Goal: Task Accomplishment & Management: Use online tool/utility

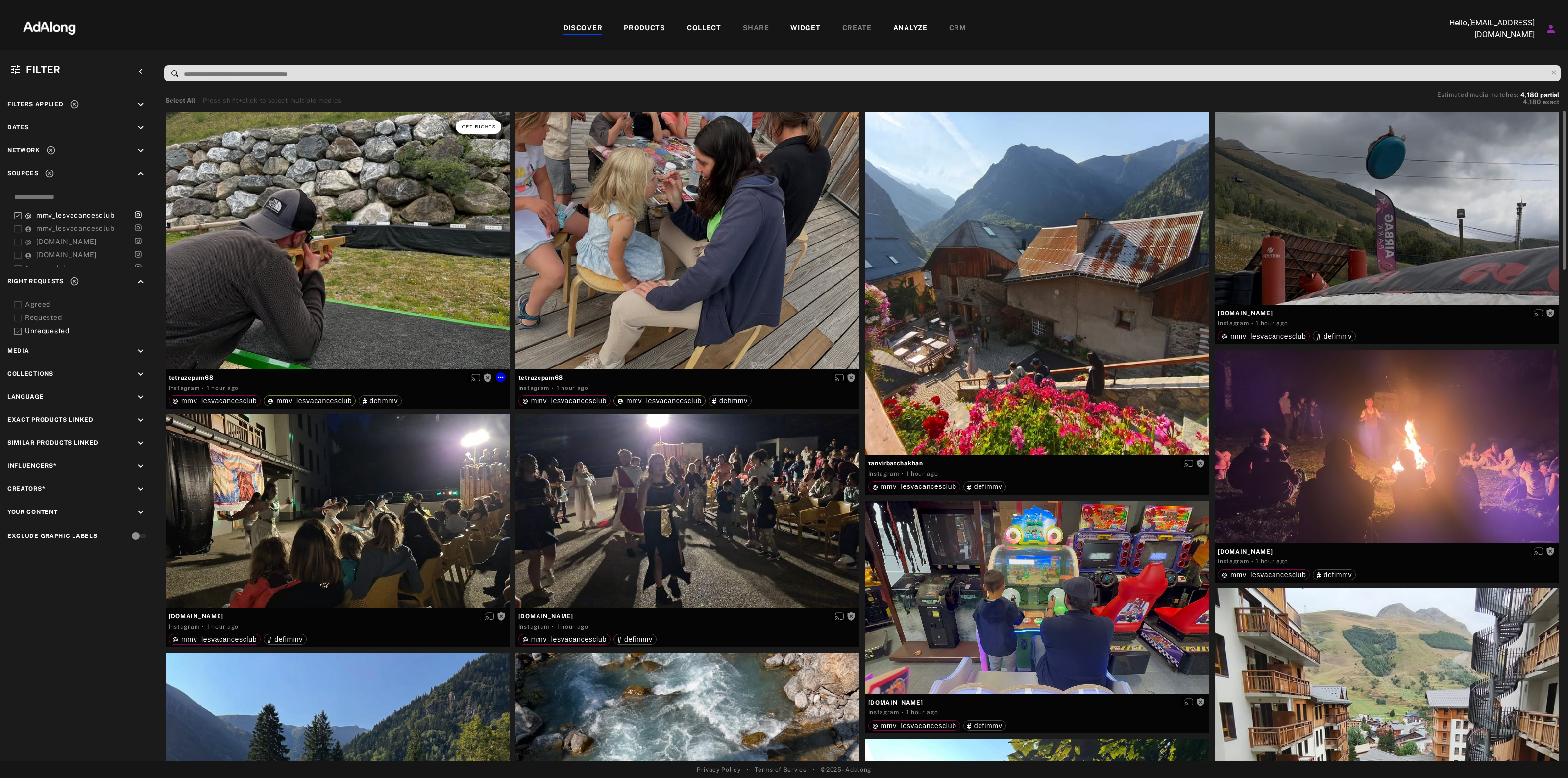
click at [484, 124] on span "Get rights" at bounding box center [478, 127] width 34 height 5
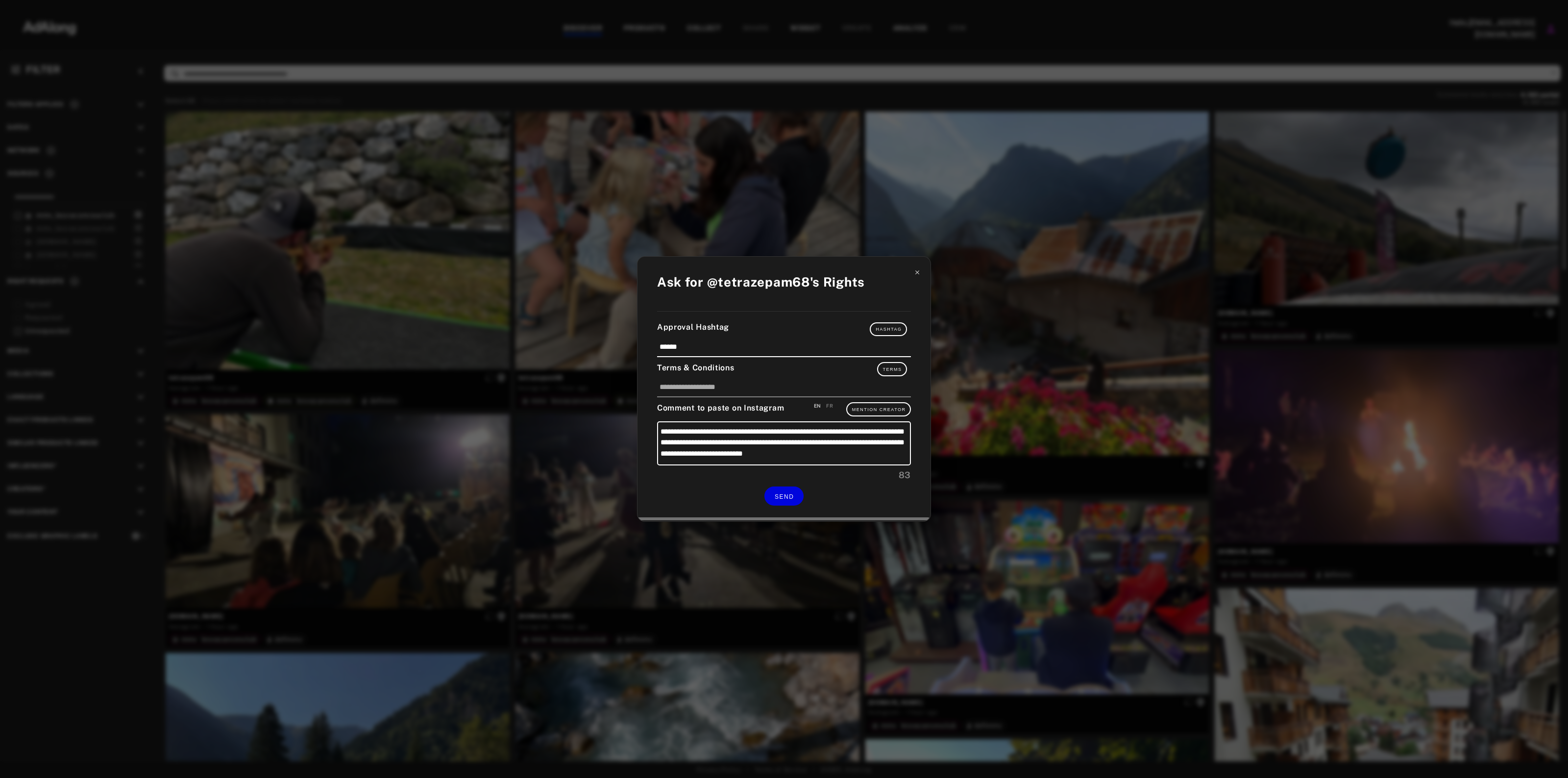
click at [915, 273] on icon at bounding box center [917, 272] width 7 height 7
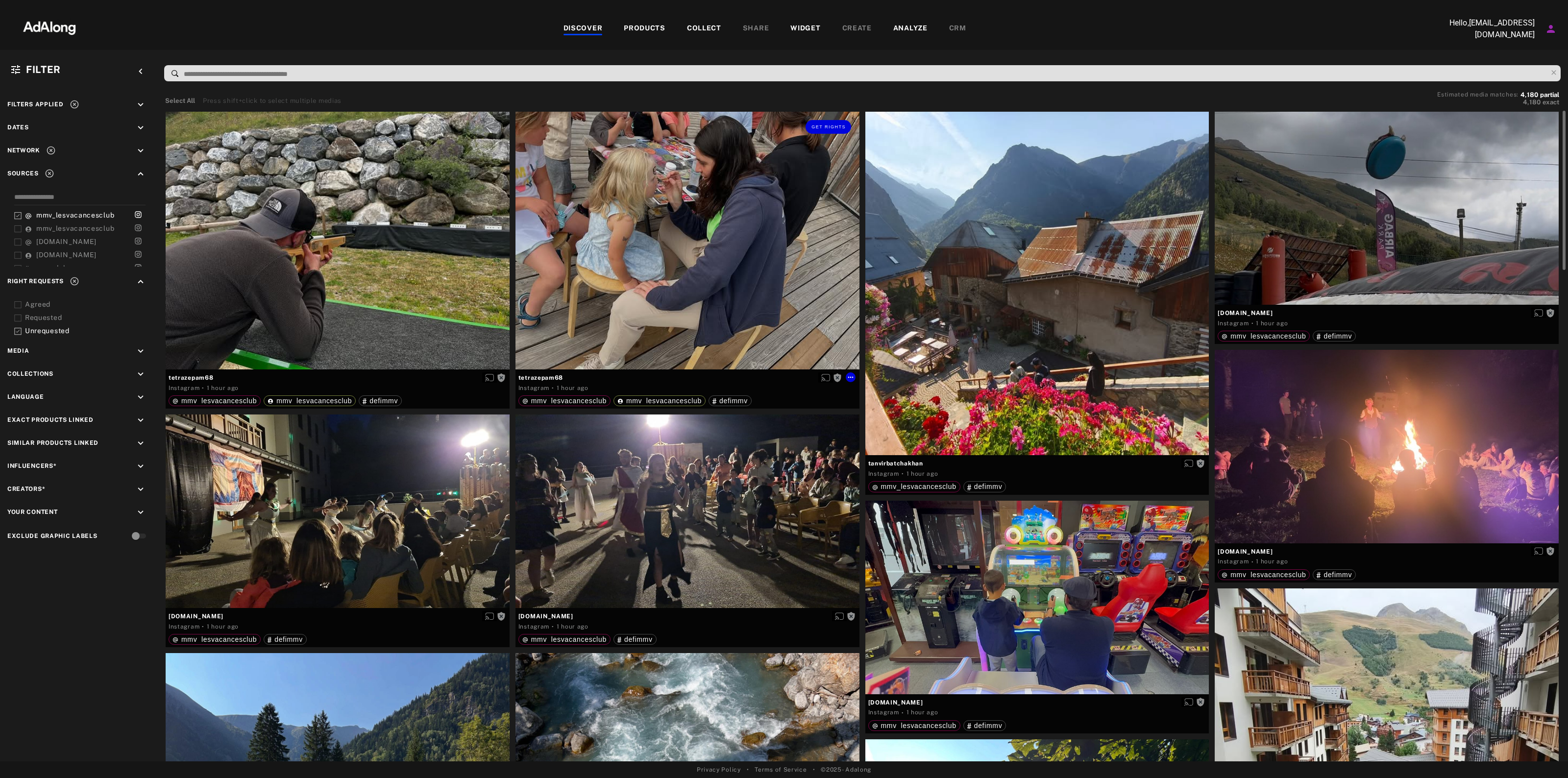
click at [625, 180] on div "Get rights" at bounding box center [687, 240] width 344 height 258
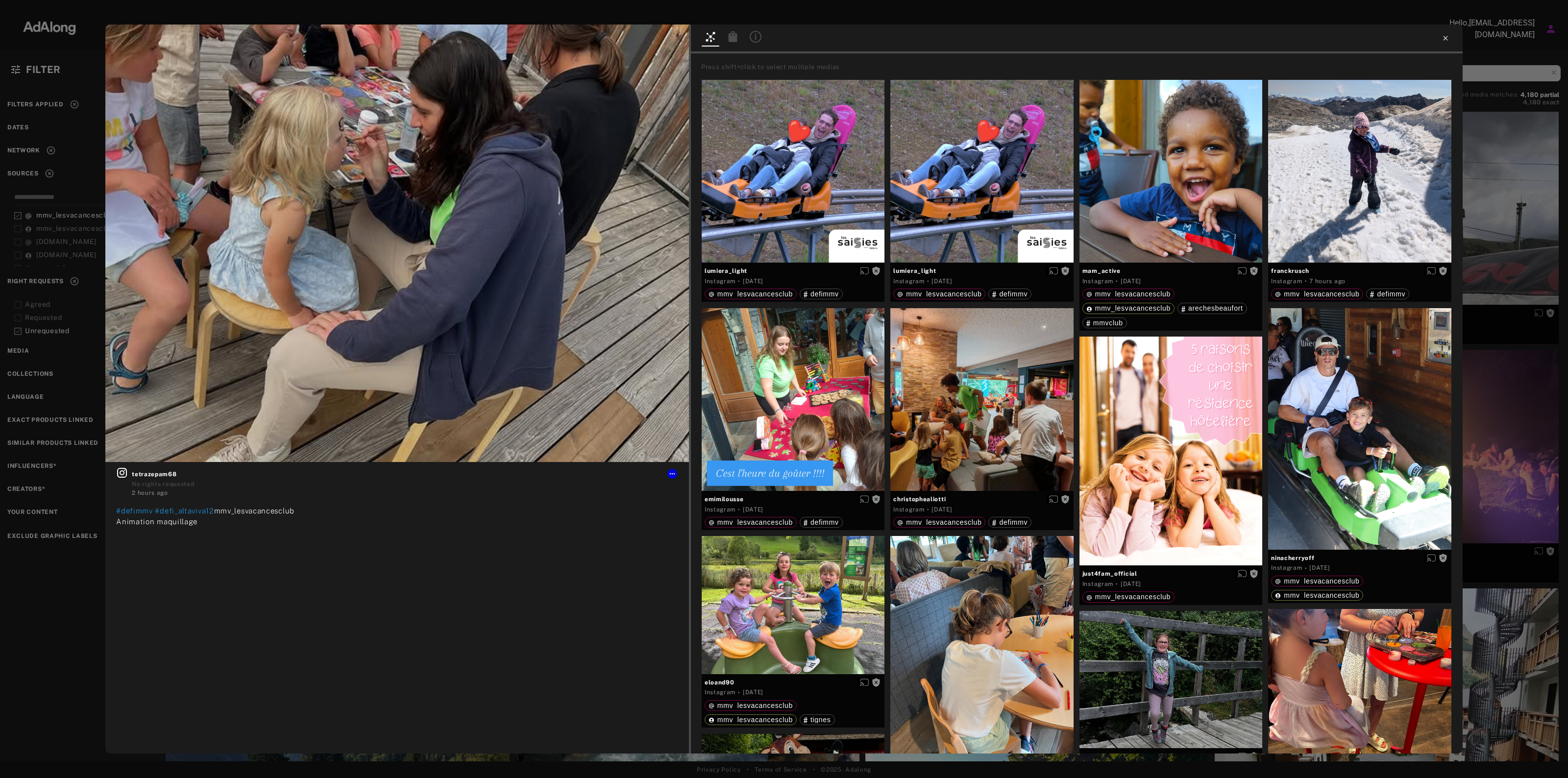
click at [1444, 36] on icon at bounding box center [1445, 38] width 8 height 8
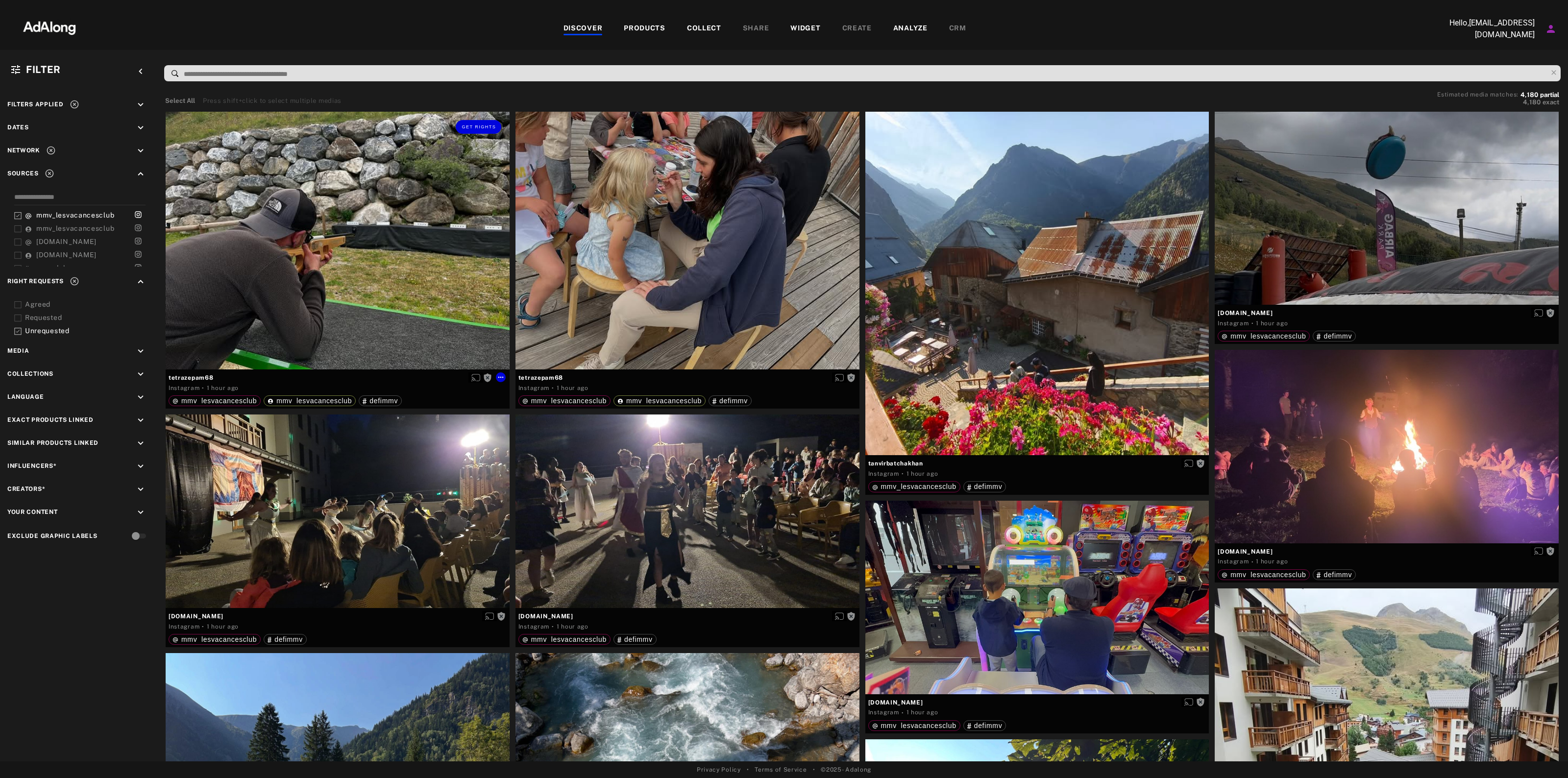
click at [438, 211] on div "Get rights" at bounding box center [337, 240] width 344 height 258
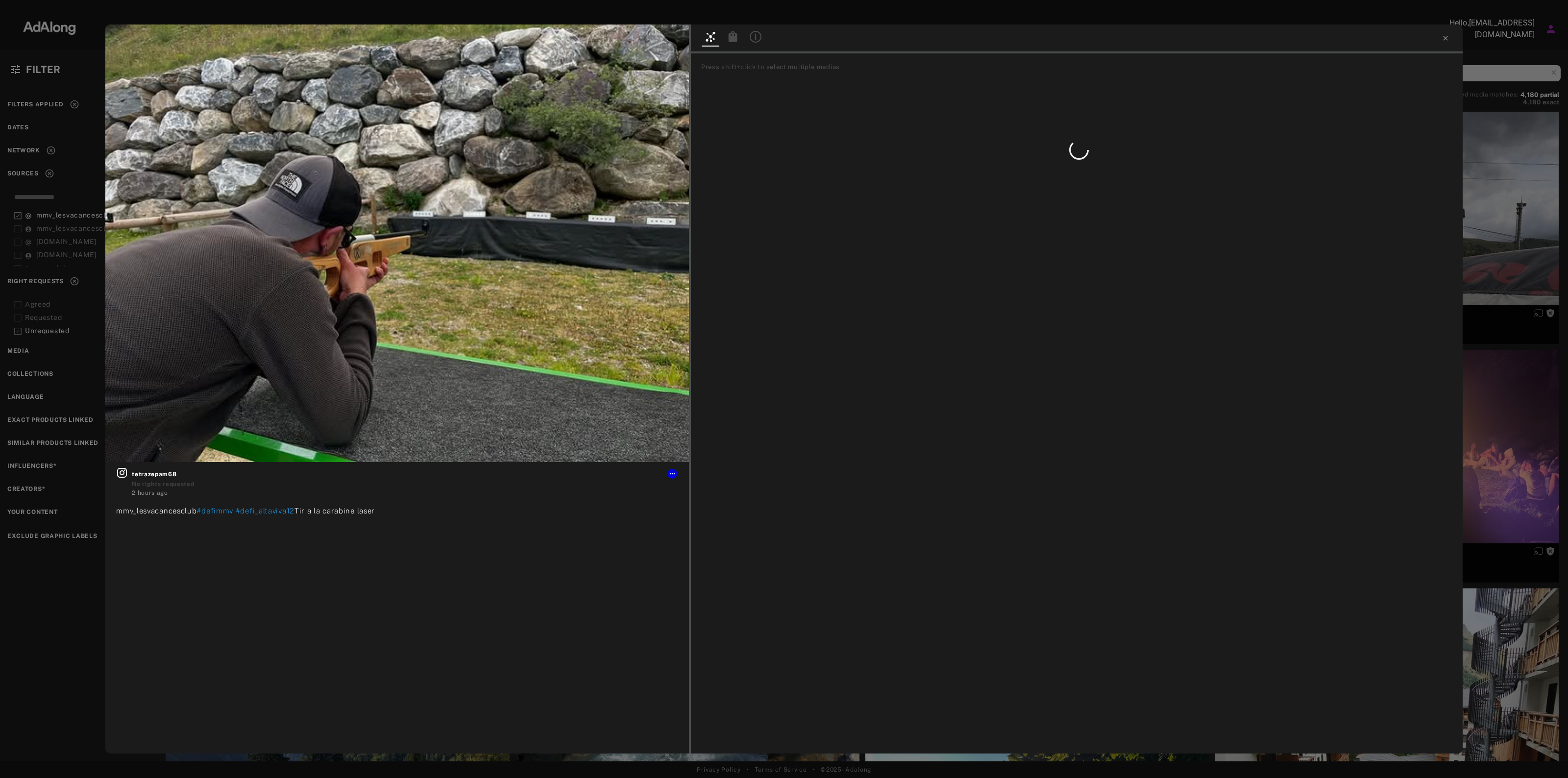
click at [1517, 335] on div "Get rights tetrazepam68 No rights requested 2 hours ago mmv_lesvacancesclub #de…" at bounding box center [784, 389] width 1568 height 778
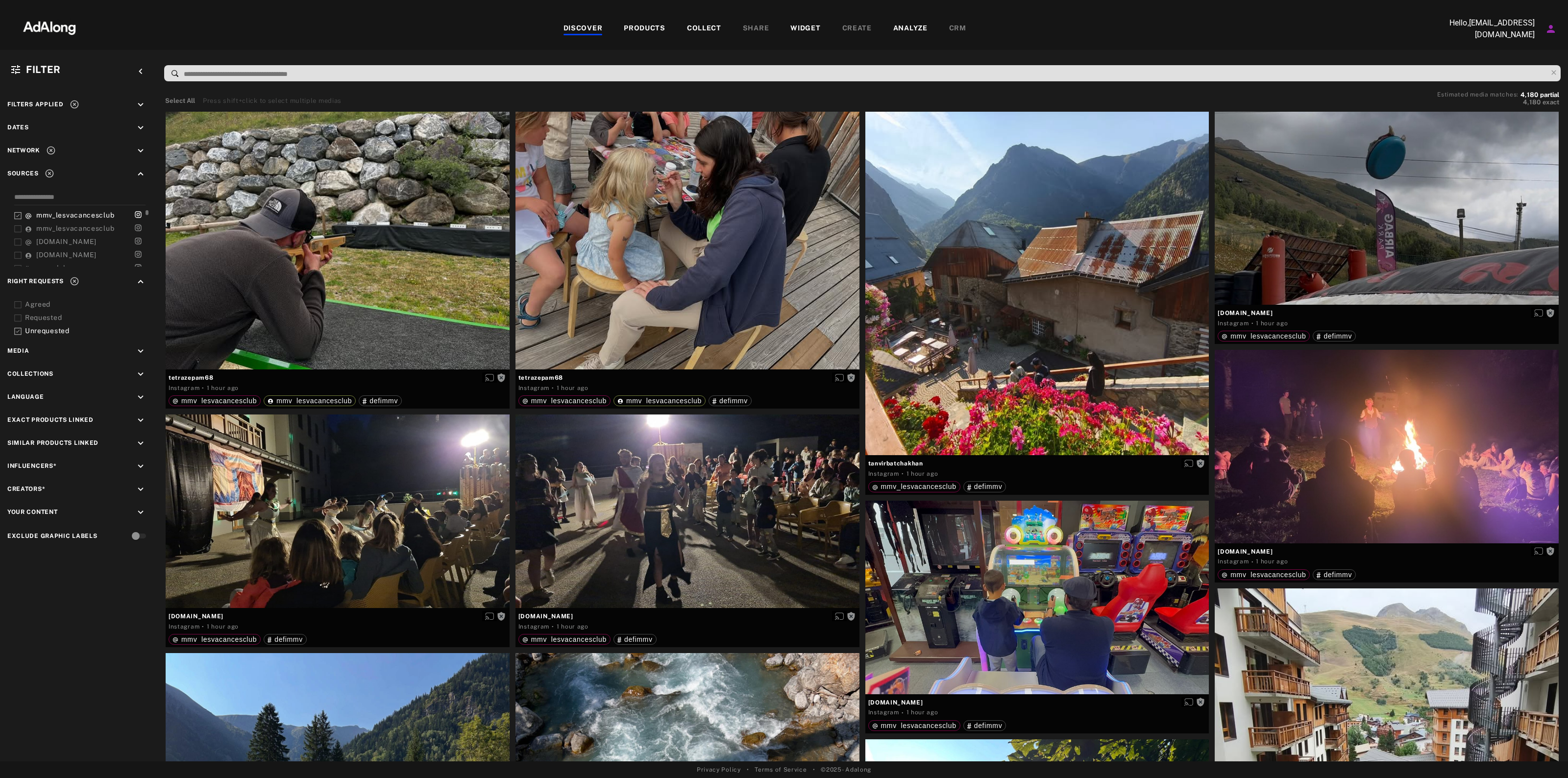
click at [18, 212] on icon at bounding box center [18, 216] width 7 height 7
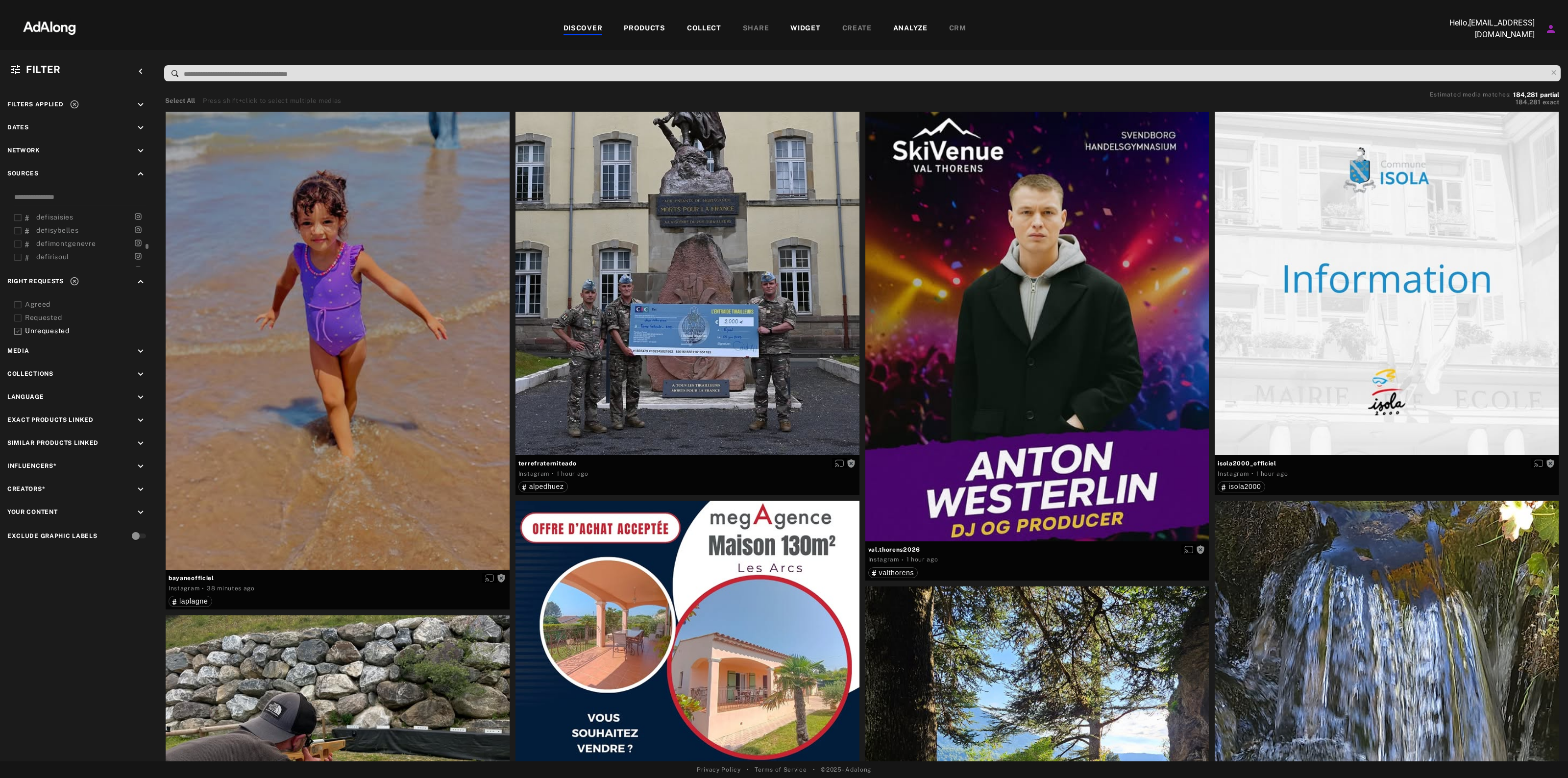
scroll to position [282, 0]
click at [66, 226] on div "defimmv" at bounding box center [47, 225] width 44 height 10
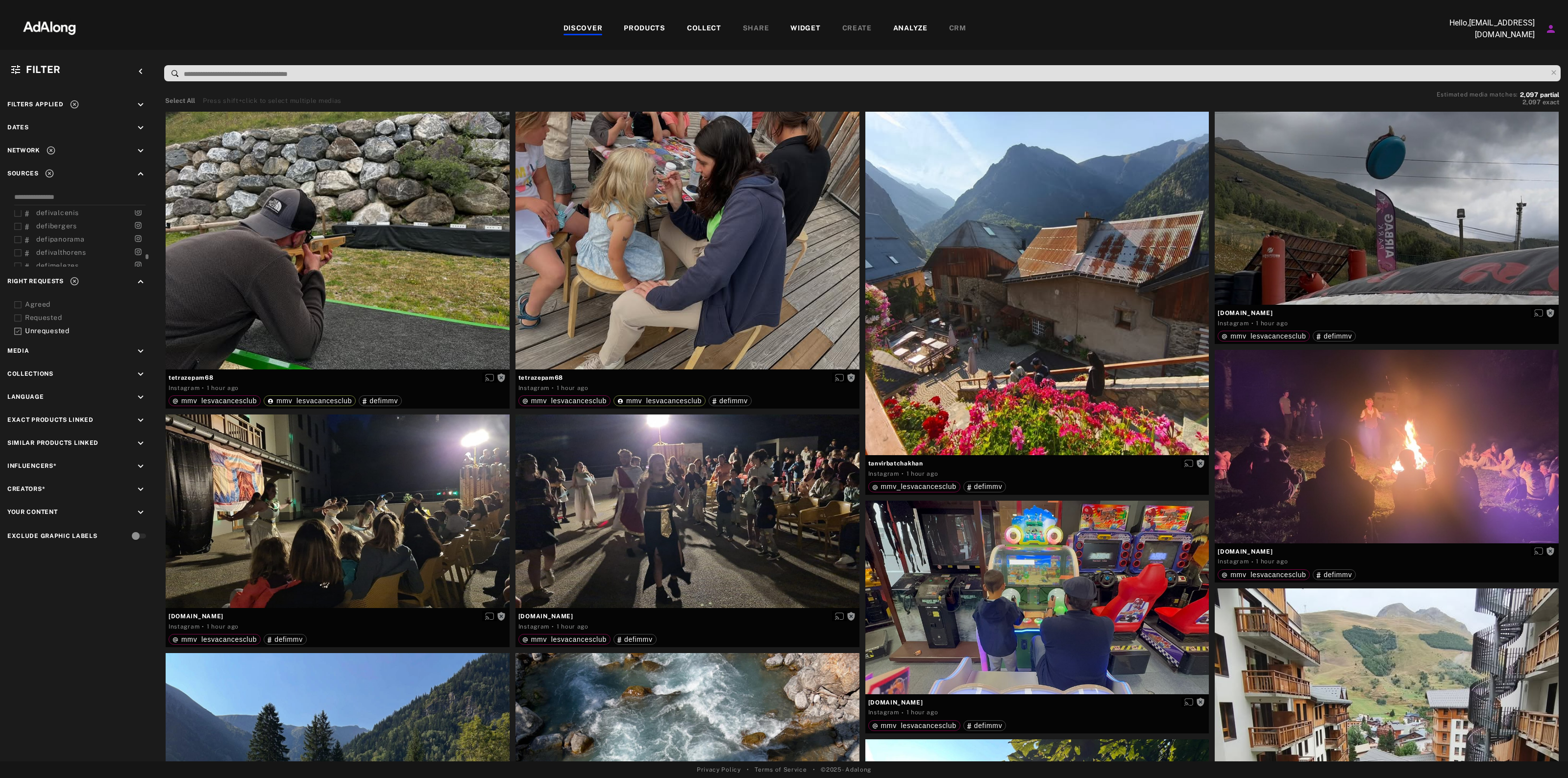
scroll to position [502, 0]
click at [44, 320] on div "Requested" at bounding box center [87, 318] width 124 height 10
click at [45, 315] on div "Requested" at bounding box center [87, 318] width 124 height 10
click at [53, 327] on div "Unrequested" at bounding box center [87, 331] width 124 height 10
click at [33, 300] on div "Agreed" at bounding box center [87, 304] width 124 height 10
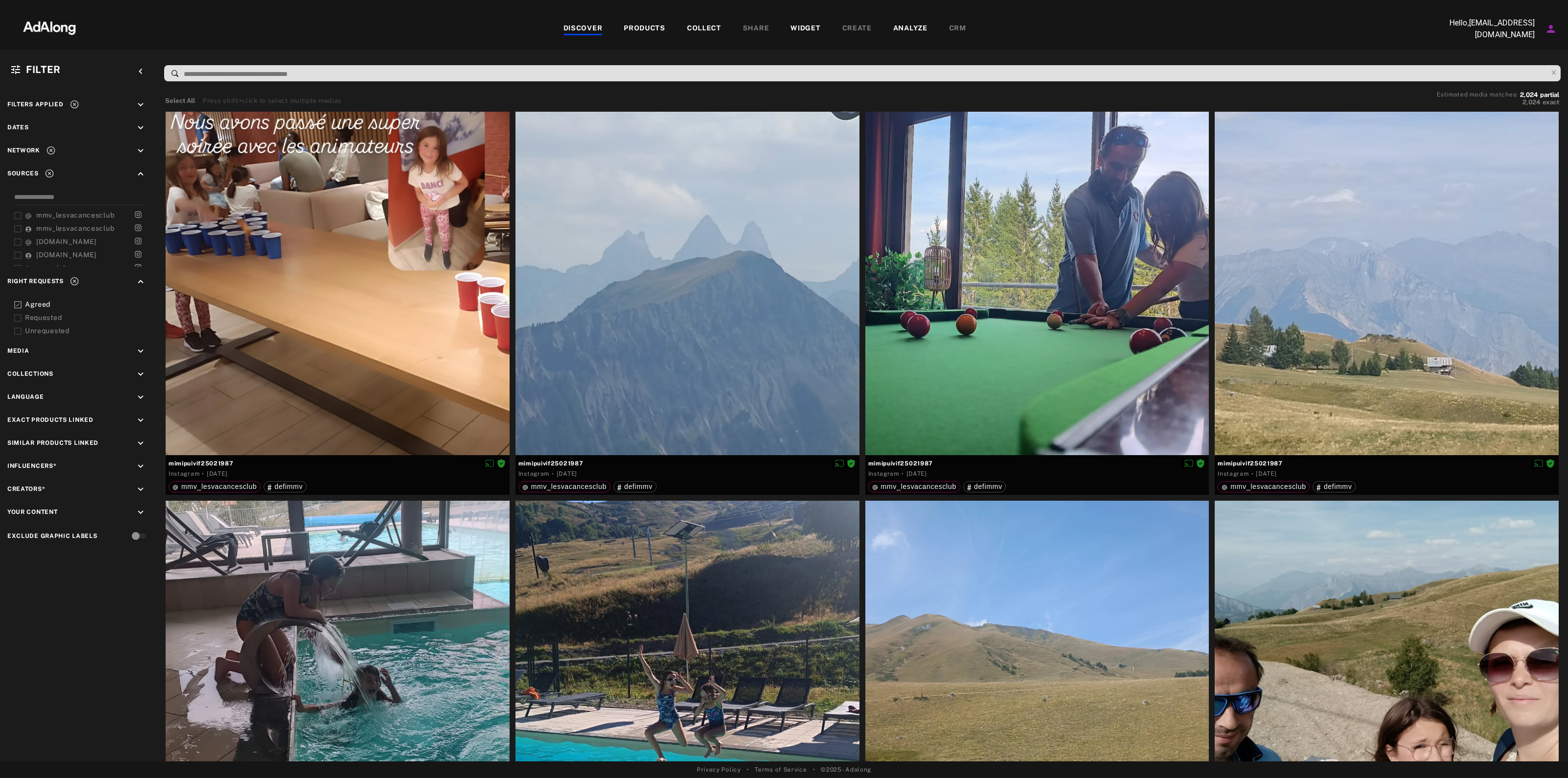
click at [55, 313] on div "Requested" at bounding box center [87, 318] width 124 height 10
click at [46, 313] on div "Requested" at bounding box center [87, 318] width 124 height 10
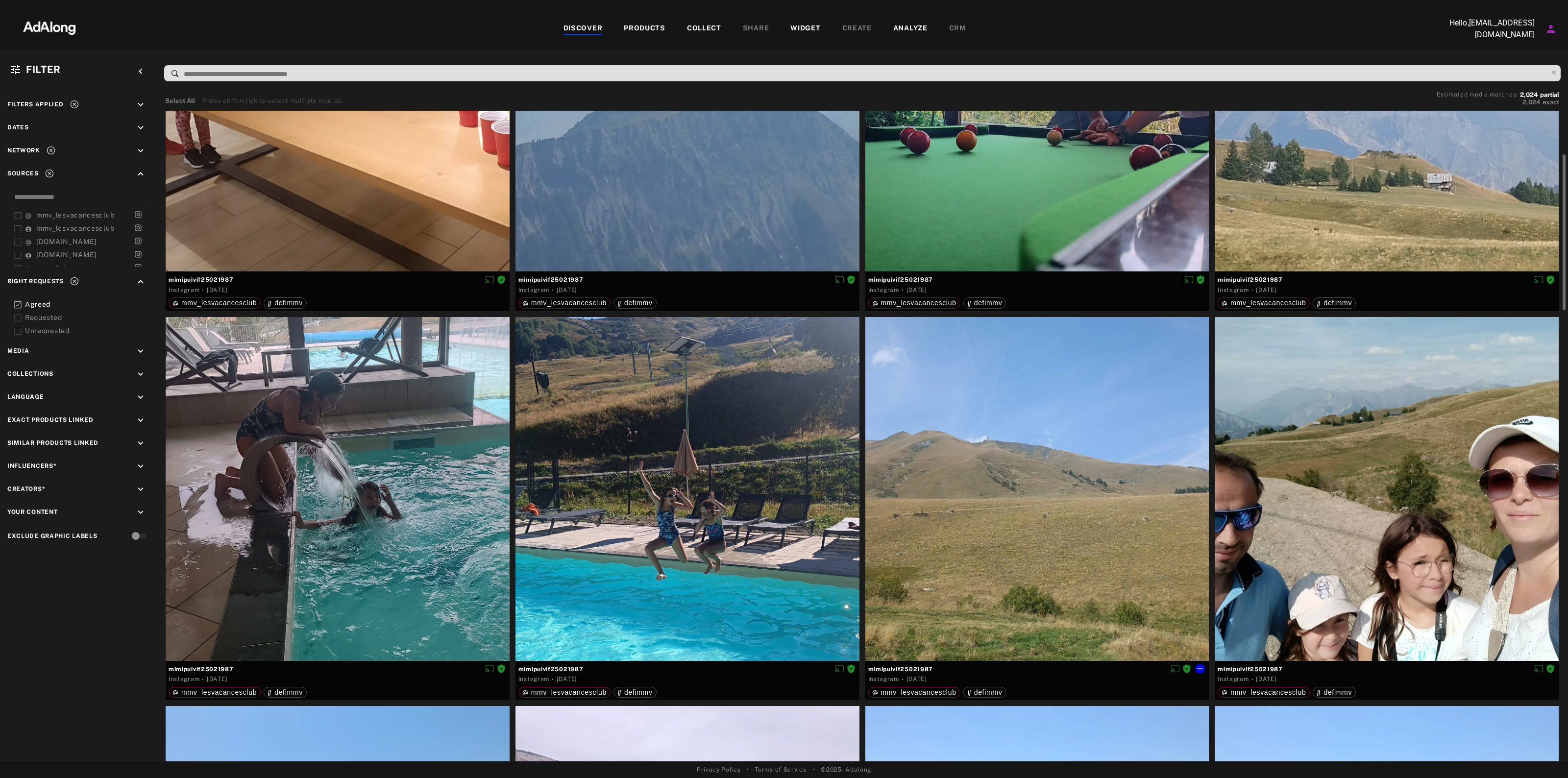
scroll to position [245, 0]
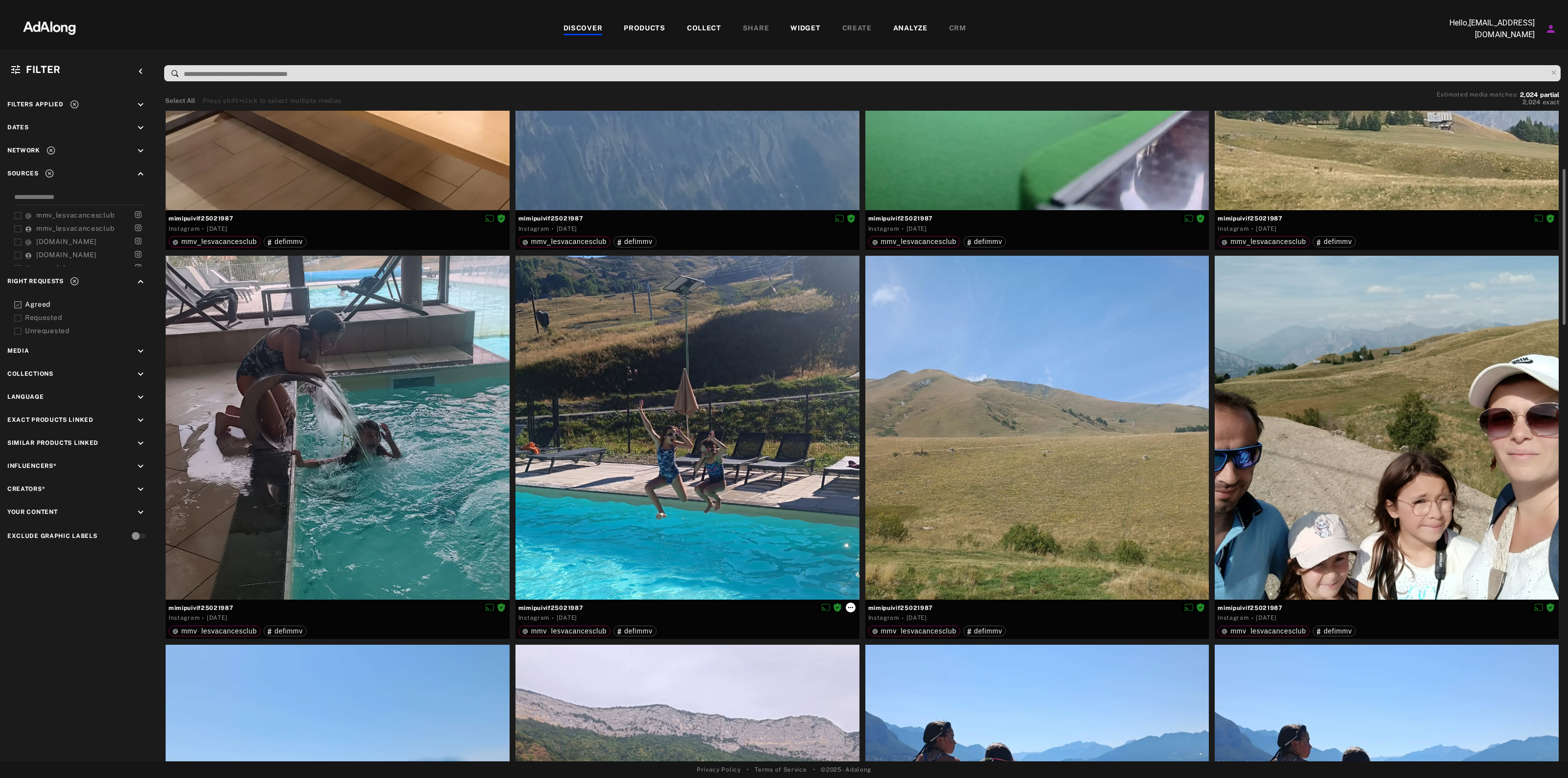
click at [851, 609] on icon at bounding box center [850, 608] width 8 height 8
click at [878, 620] on li "Collect" at bounding box center [878, 618] width 65 height 15
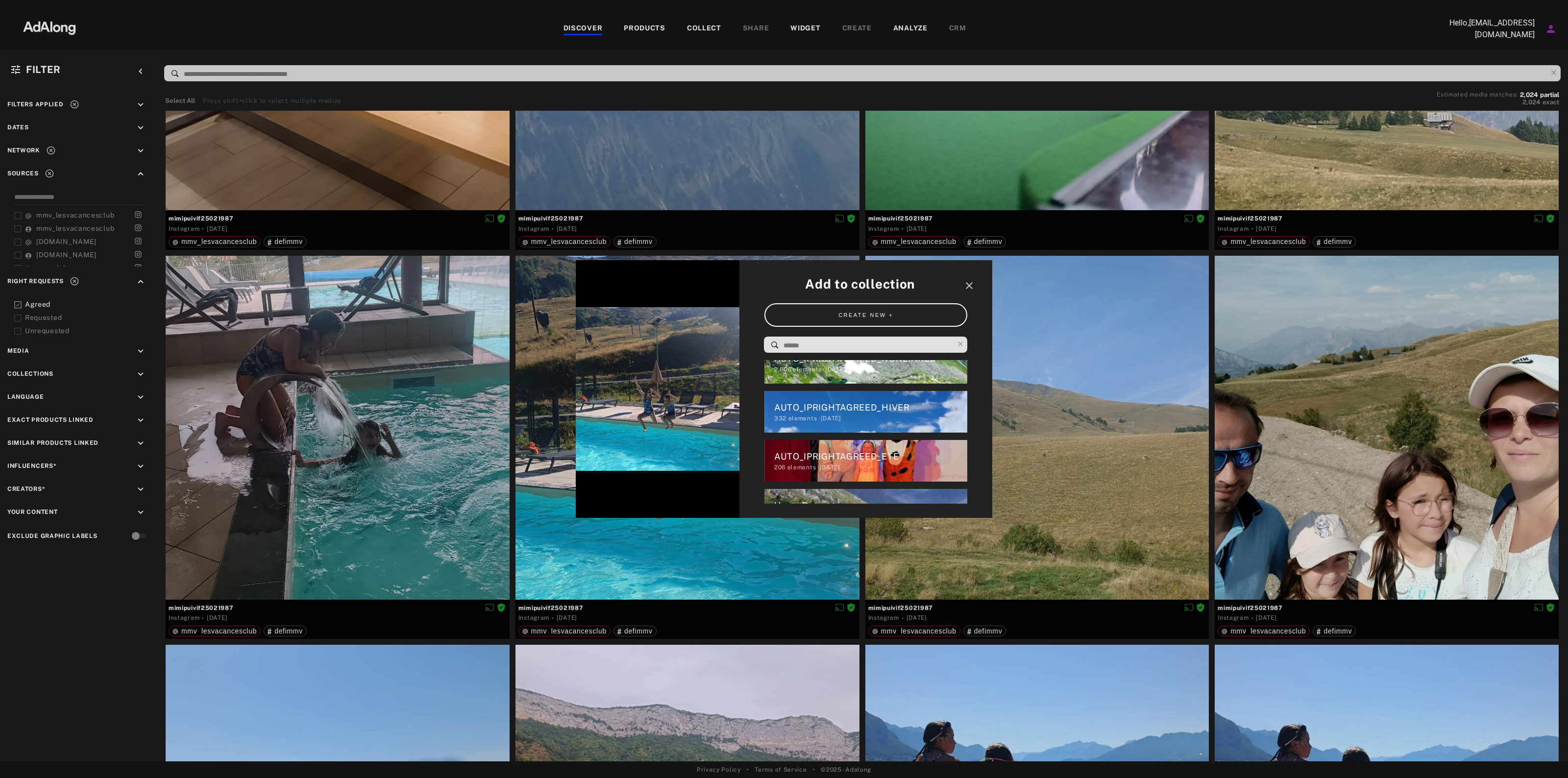
scroll to position [1228, 0]
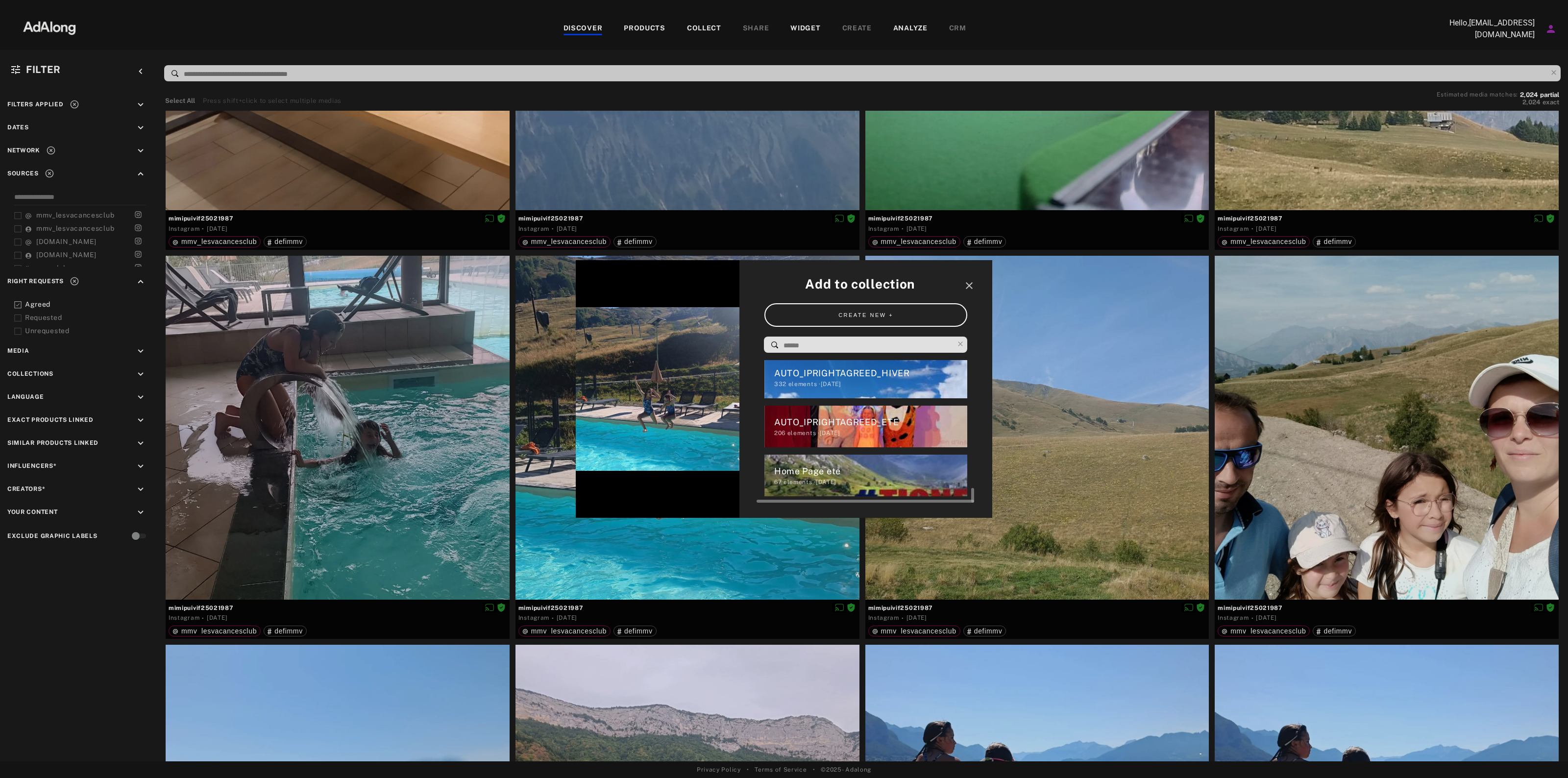
click at [843, 478] on div "67 elements · [DATE]" at bounding box center [871, 482] width 194 height 9
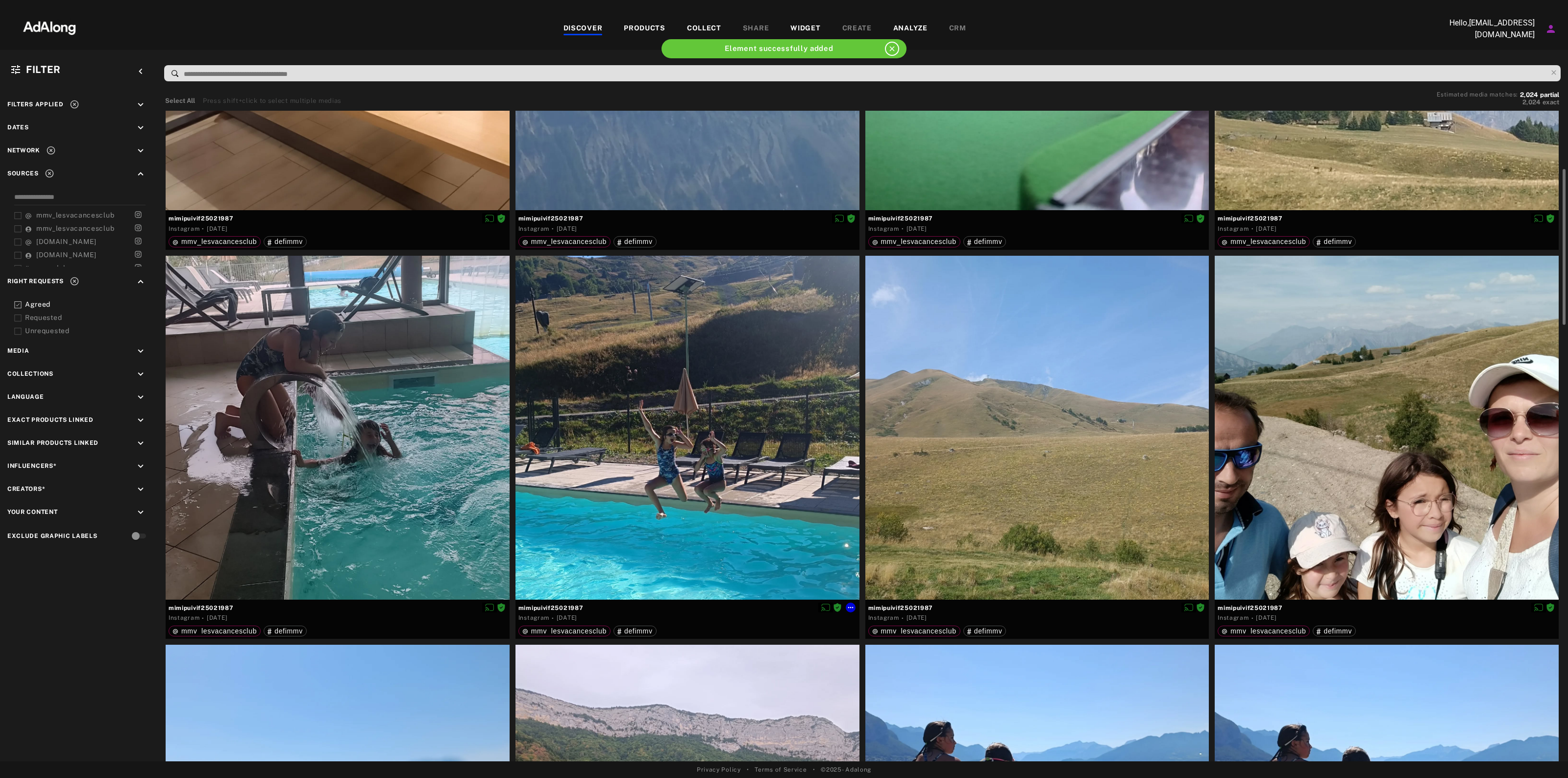
click at [805, 471] on div at bounding box center [687, 427] width 344 height 344
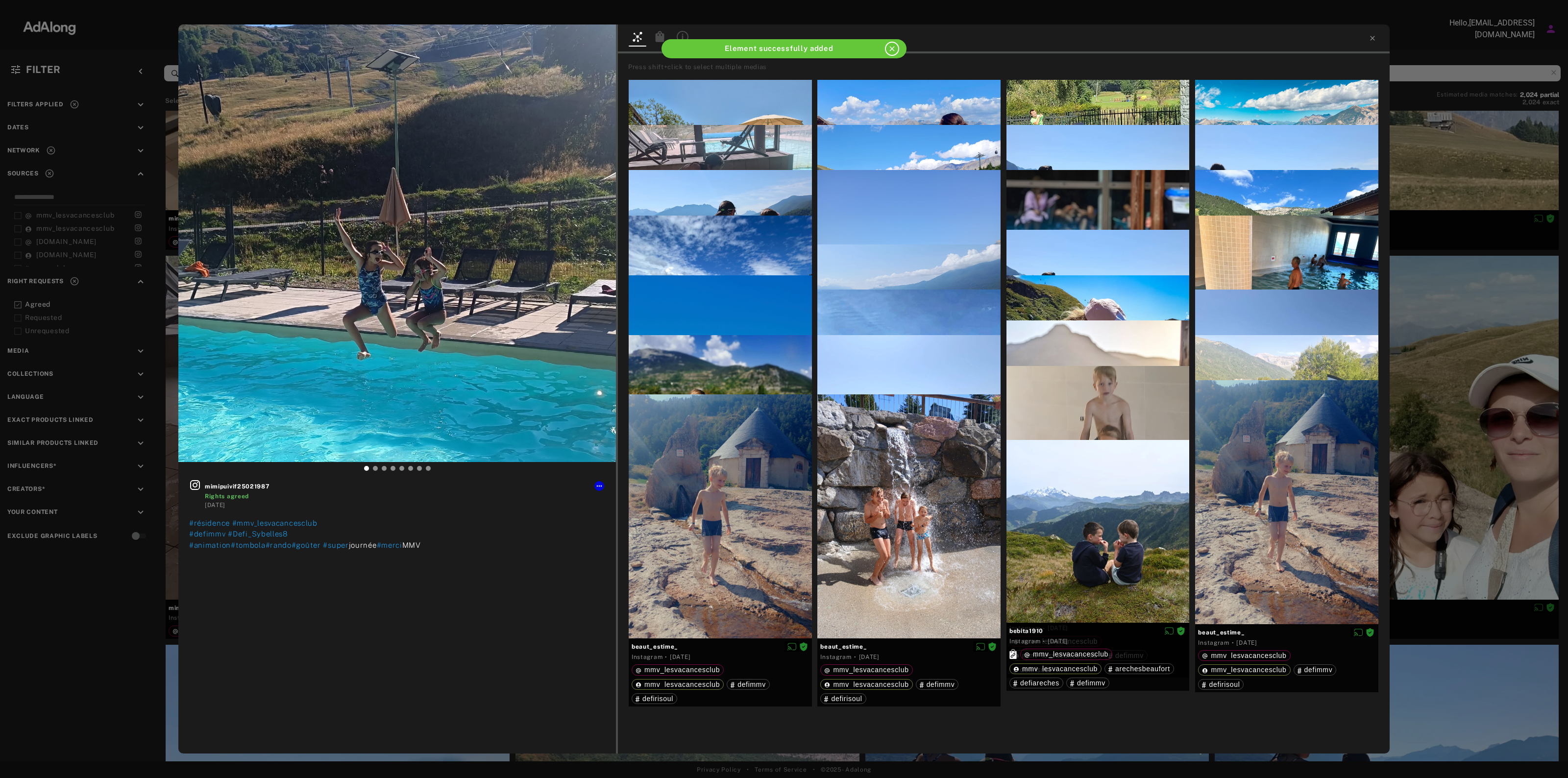
click at [660, 33] on icon at bounding box center [660, 37] width 9 height 11
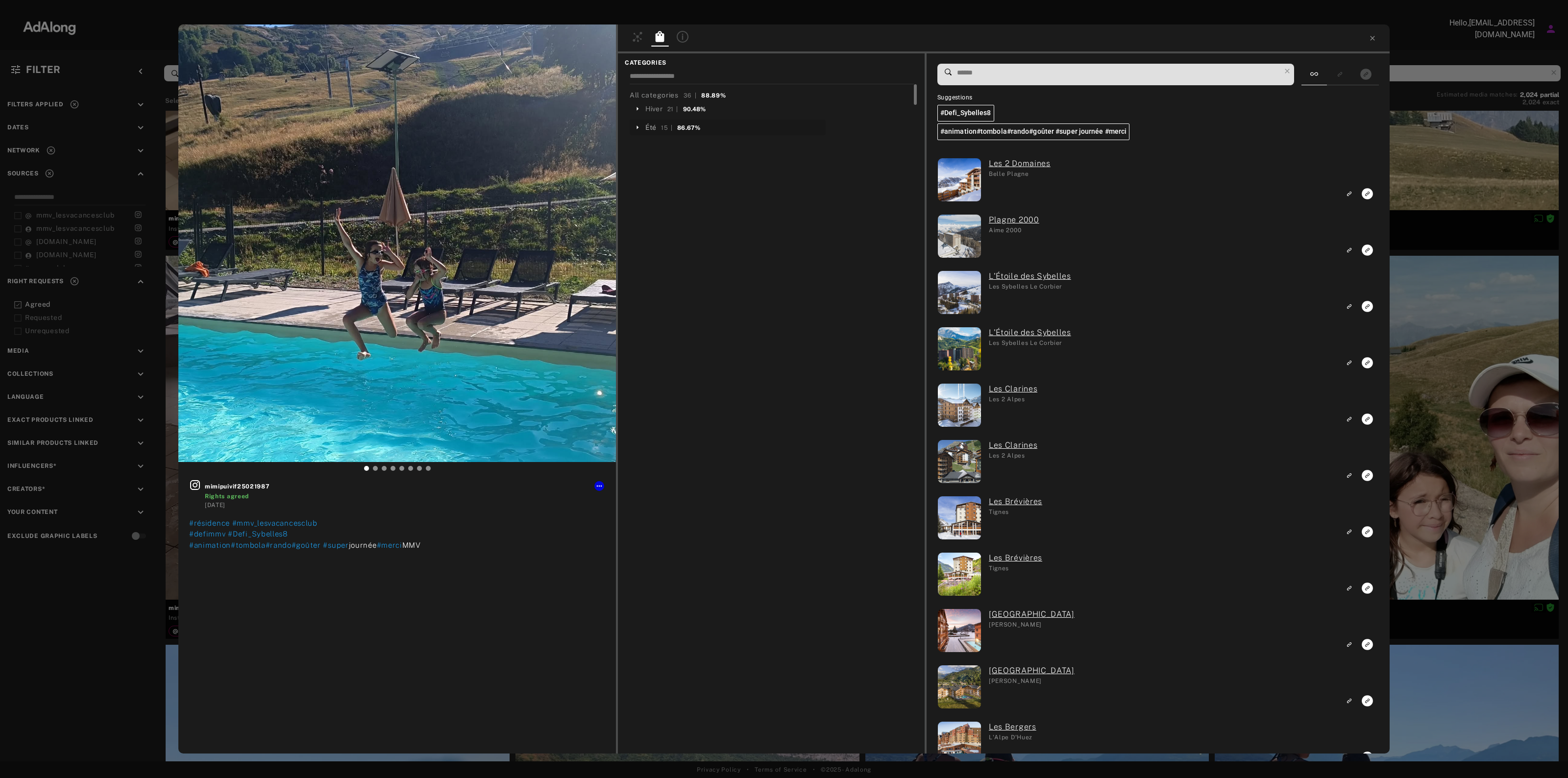
click at [652, 127] on div "Été" at bounding box center [651, 127] width 11 height 10
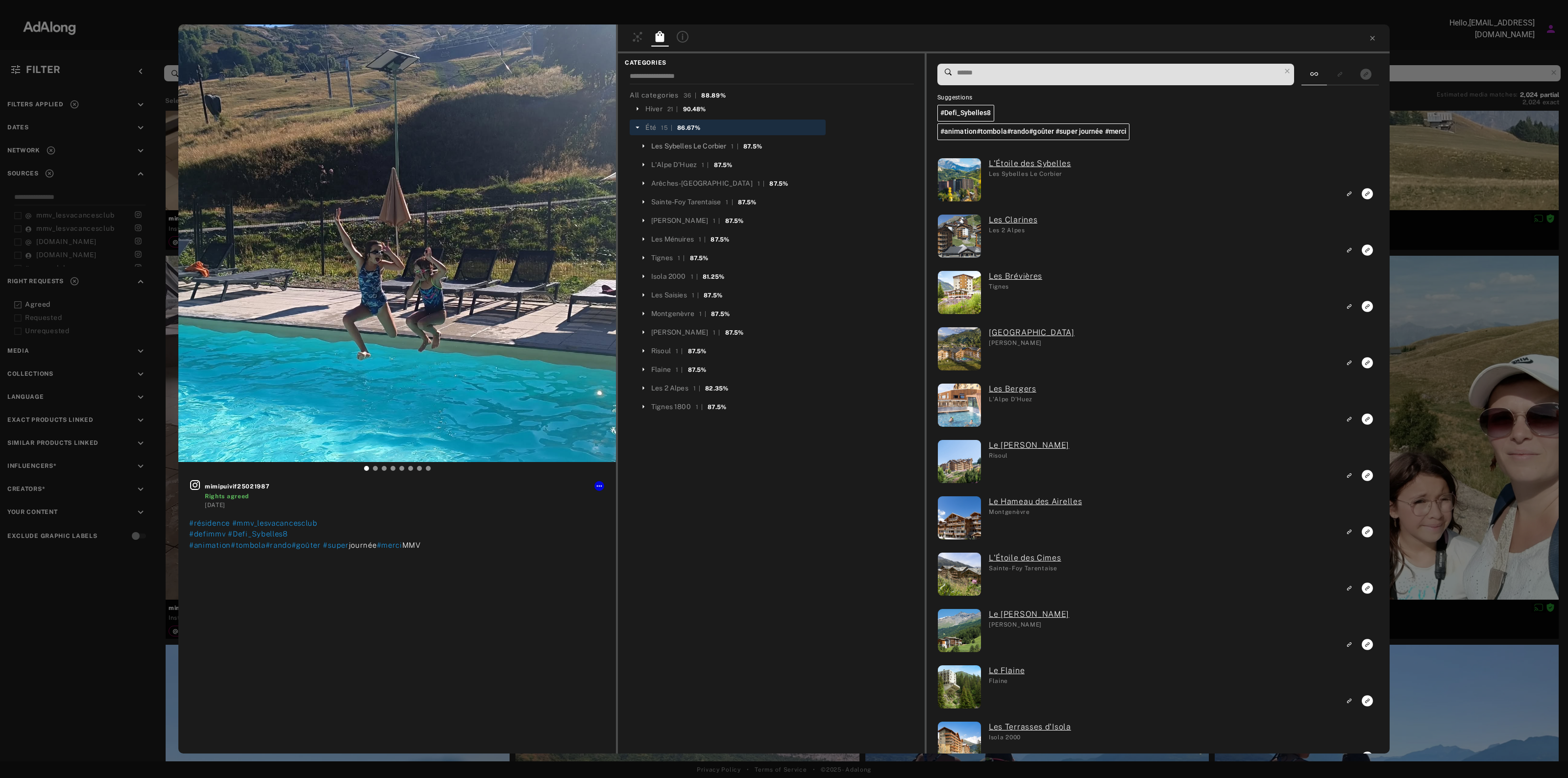
click at [682, 146] on div "Les Sybelles Le Corbier" at bounding box center [688, 146] width 75 height 10
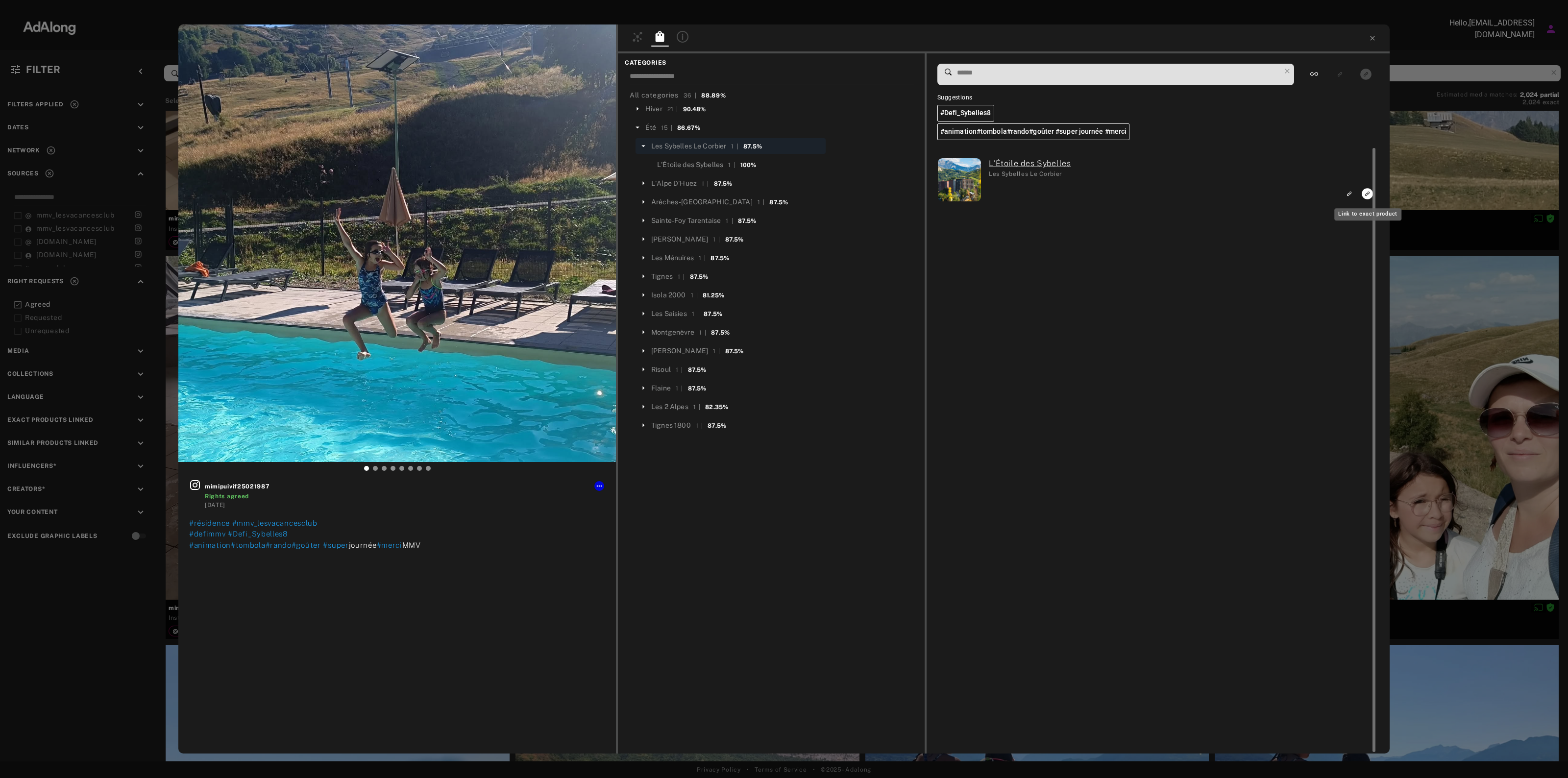
click at [1368, 195] on icon "Link to exact product" at bounding box center [1367, 194] width 12 height 12
click at [1373, 40] on icon at bounding box center [1372, 38] width 8 height 8
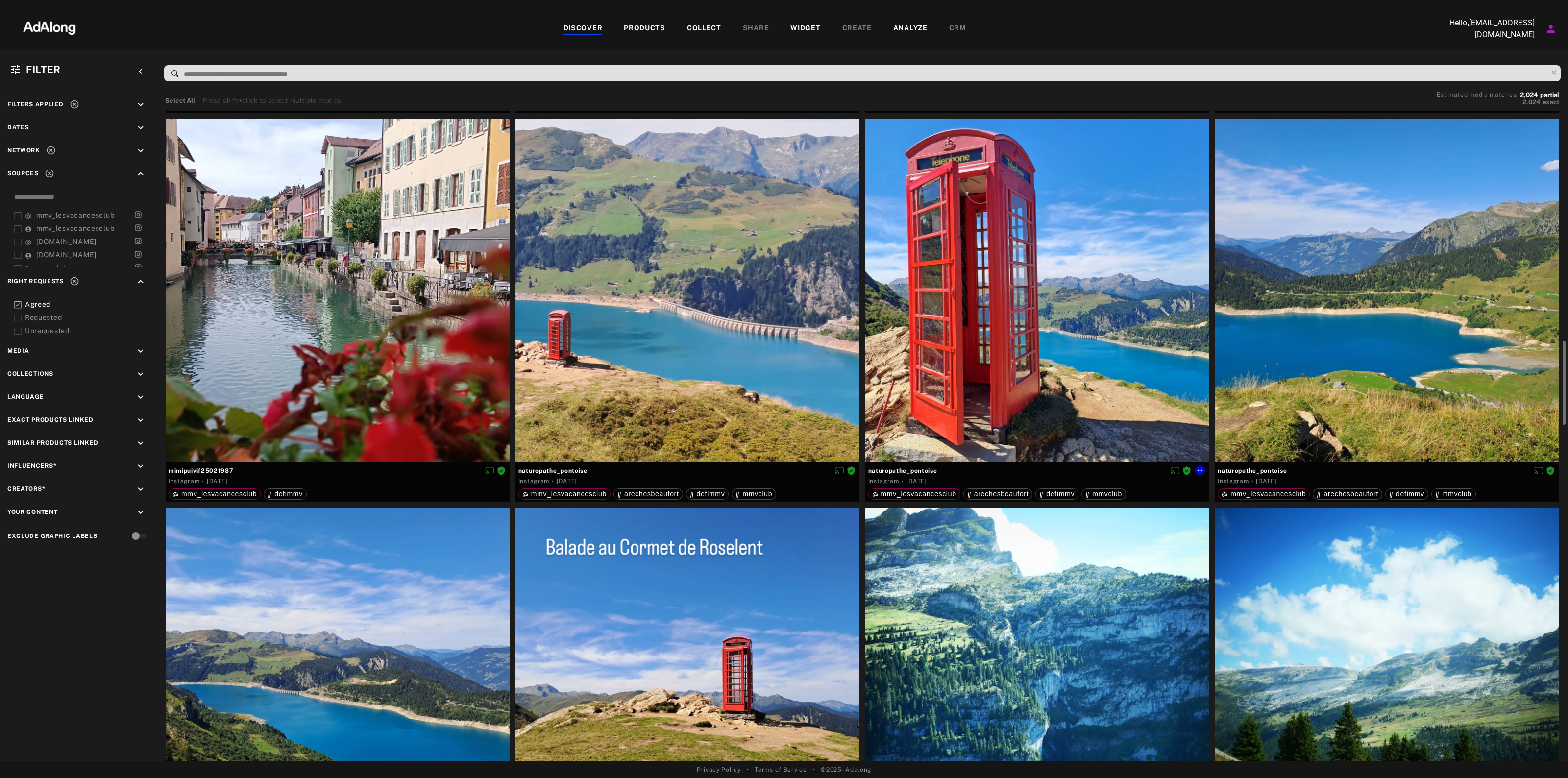
scroll to position [2205, 0]
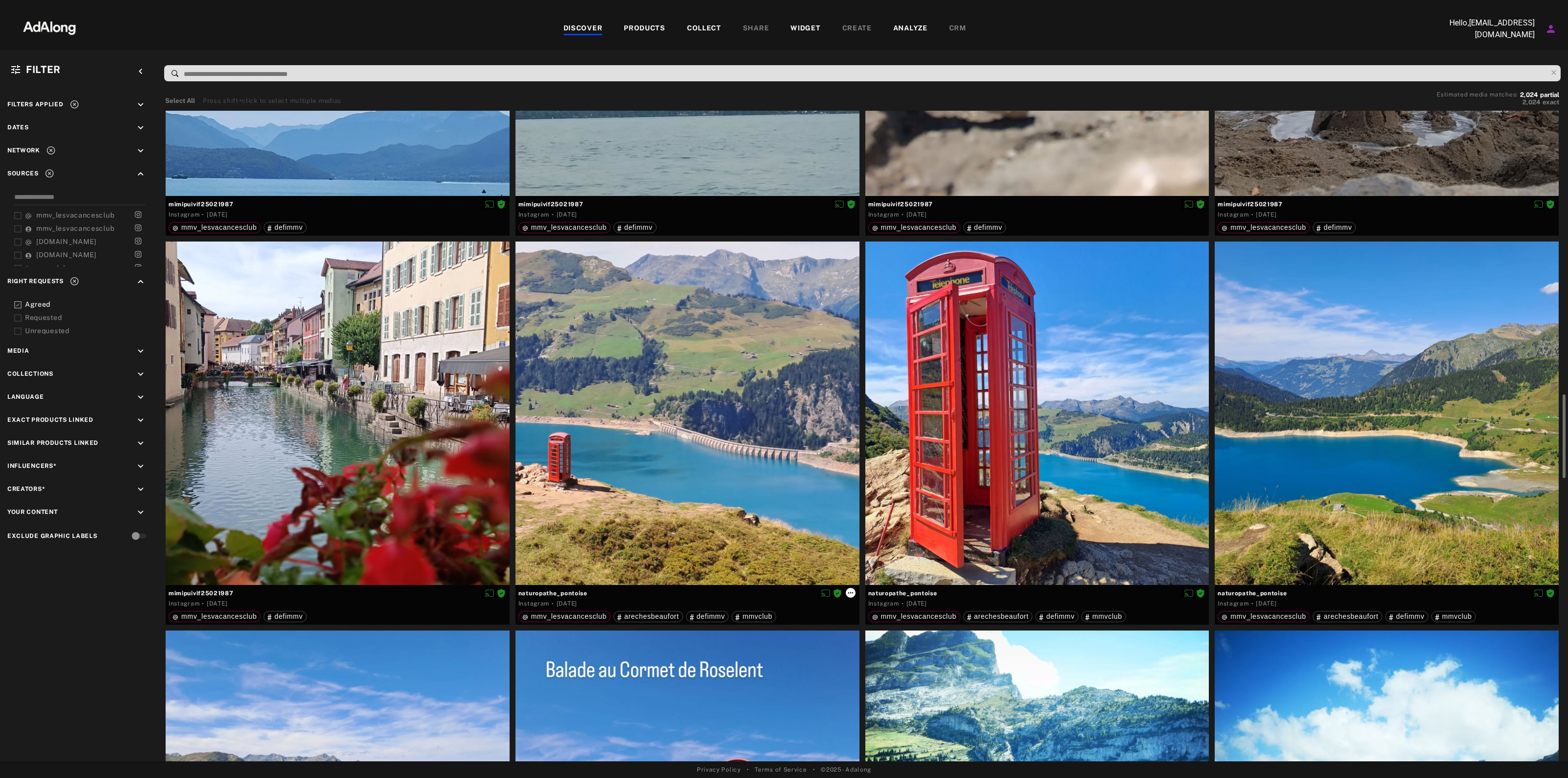
click at [850, 589] on icon at bounding box center [850, 593] width 8 height 8
click at [881, 601] on li "Collect" at bounding box center [878, 604] width 65 height 15
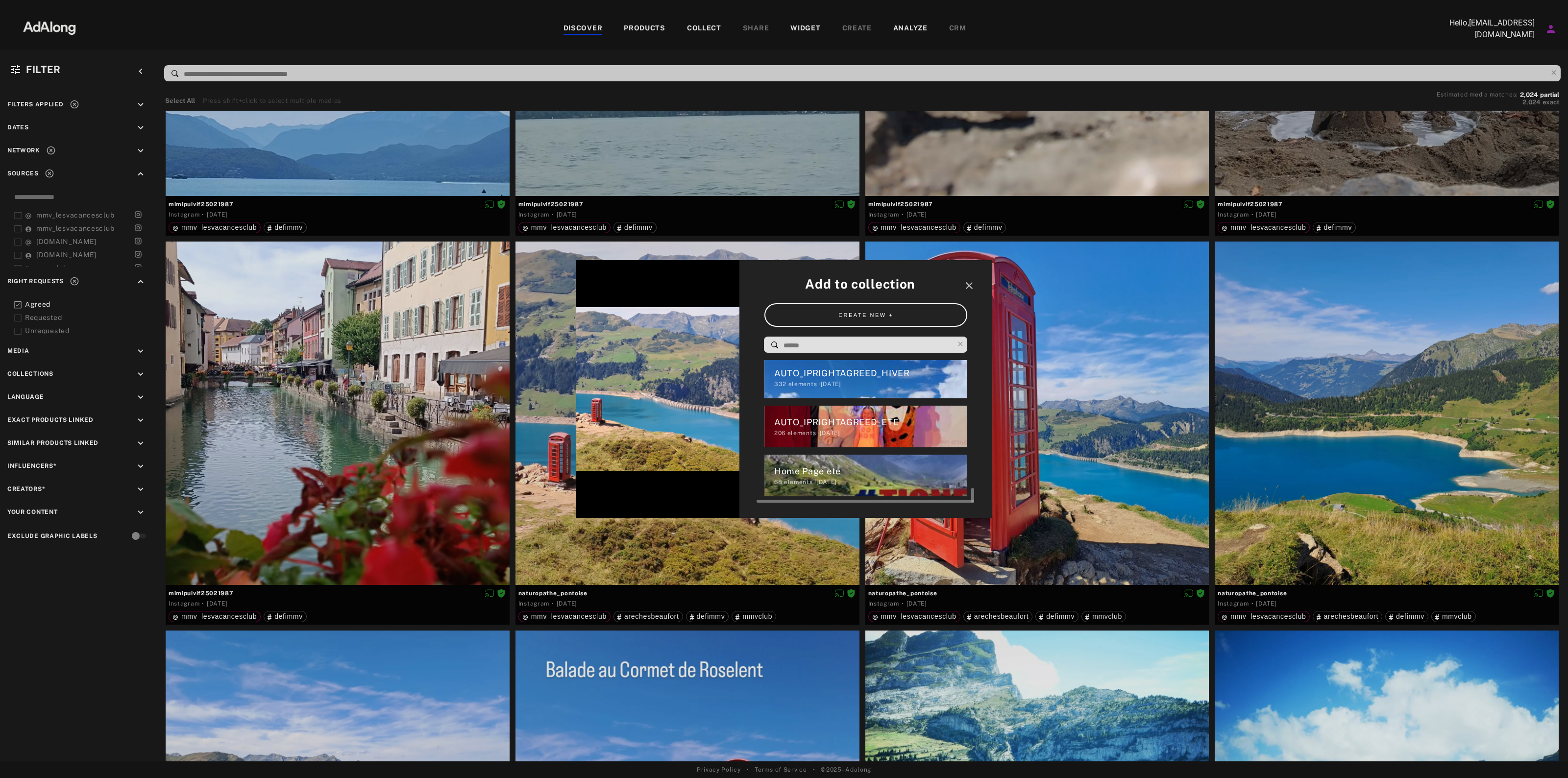
click at [870, 478] on div "68 elements · [DATE]" at bounding box center [871, 482] width 194 height 9
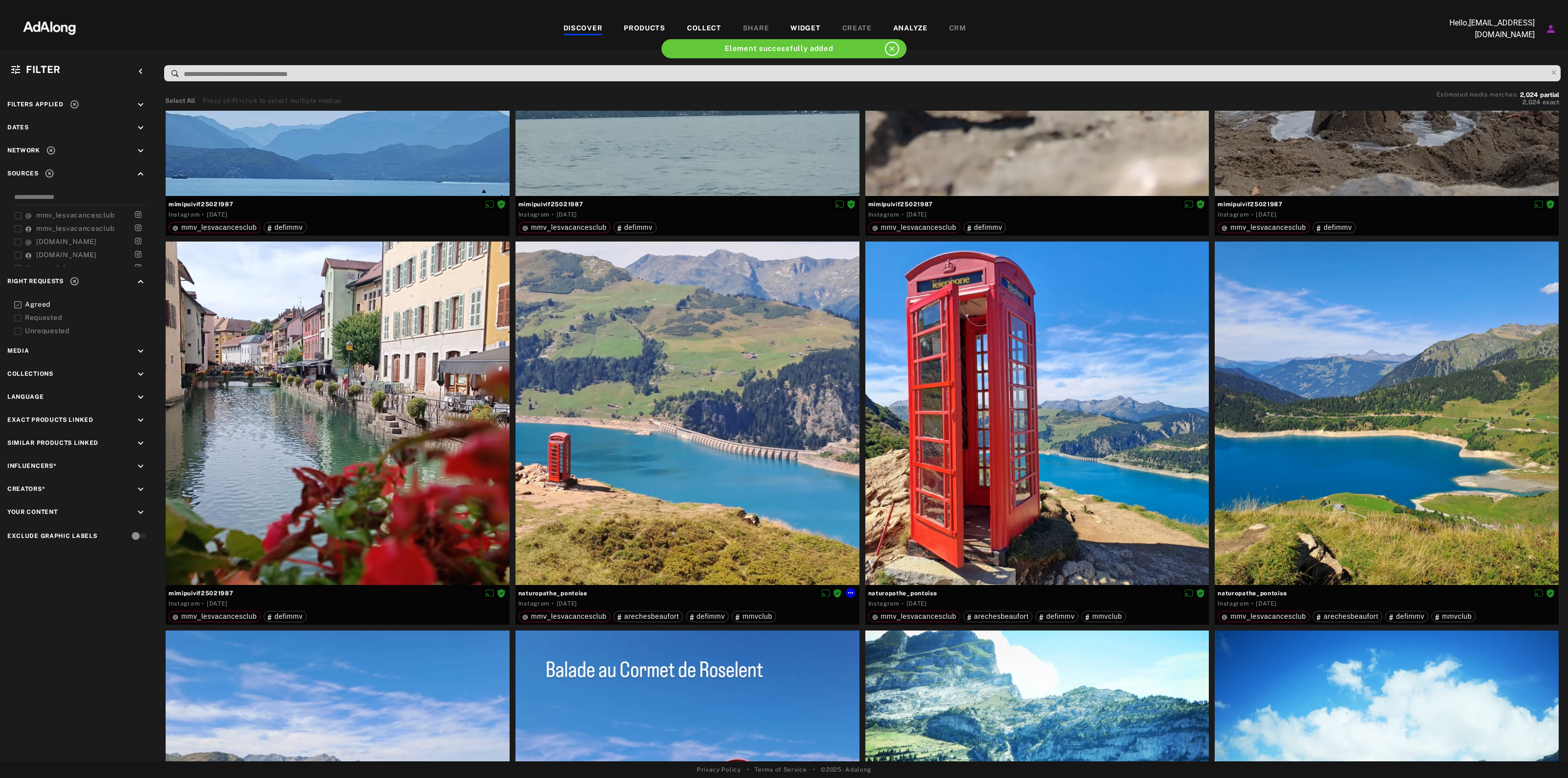
click at [849, 592] on icon at bounding box center [850, 593] width 5 height 1
click at [886, 650] on span "Link products" at bounding box center [872, 650] width 37 height 7
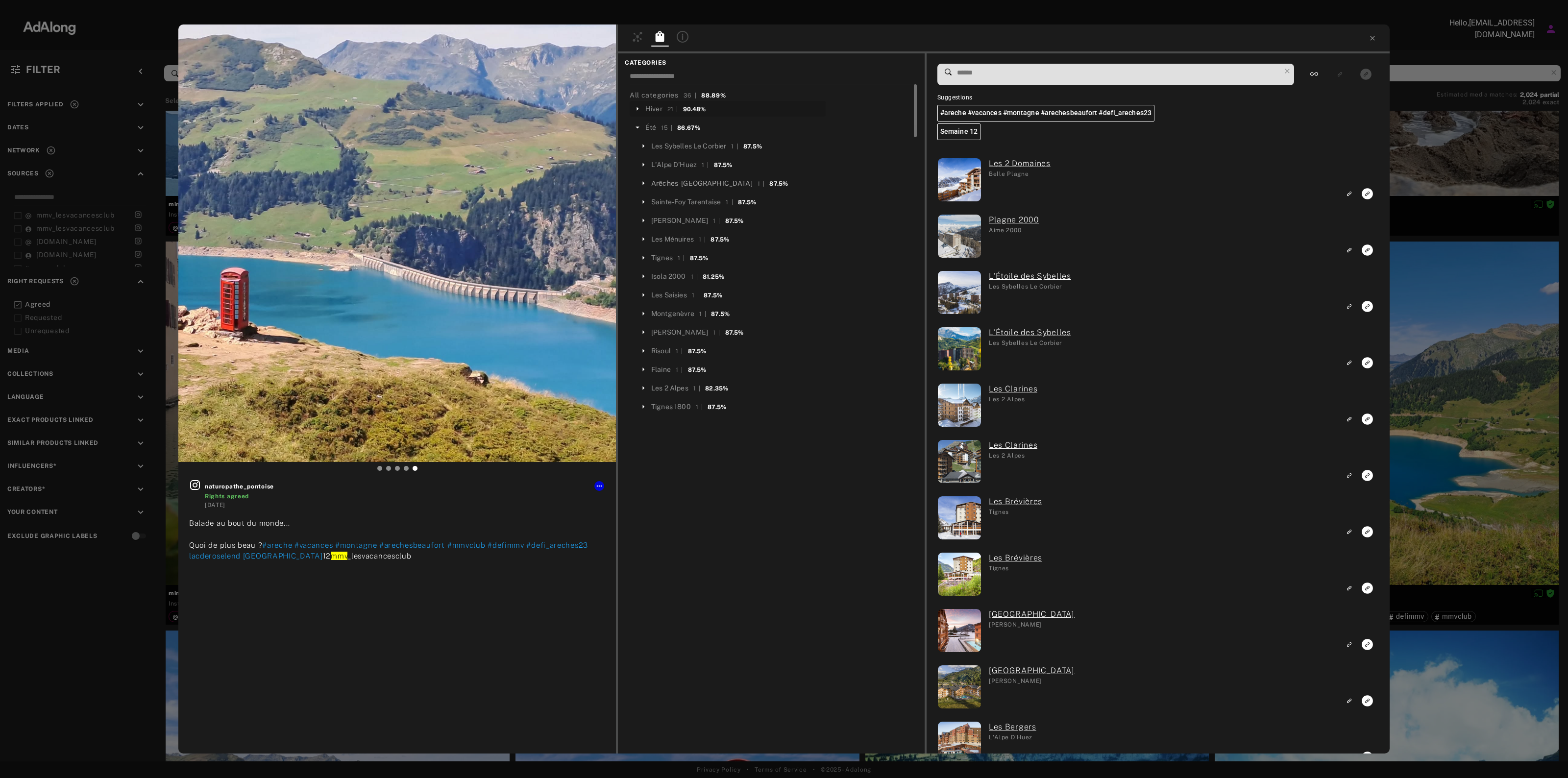
click at [671, 185] on div "Arêches-[GEOGRAPHIC_DATA]" at bounding box center [702, 183] width 102 height 10
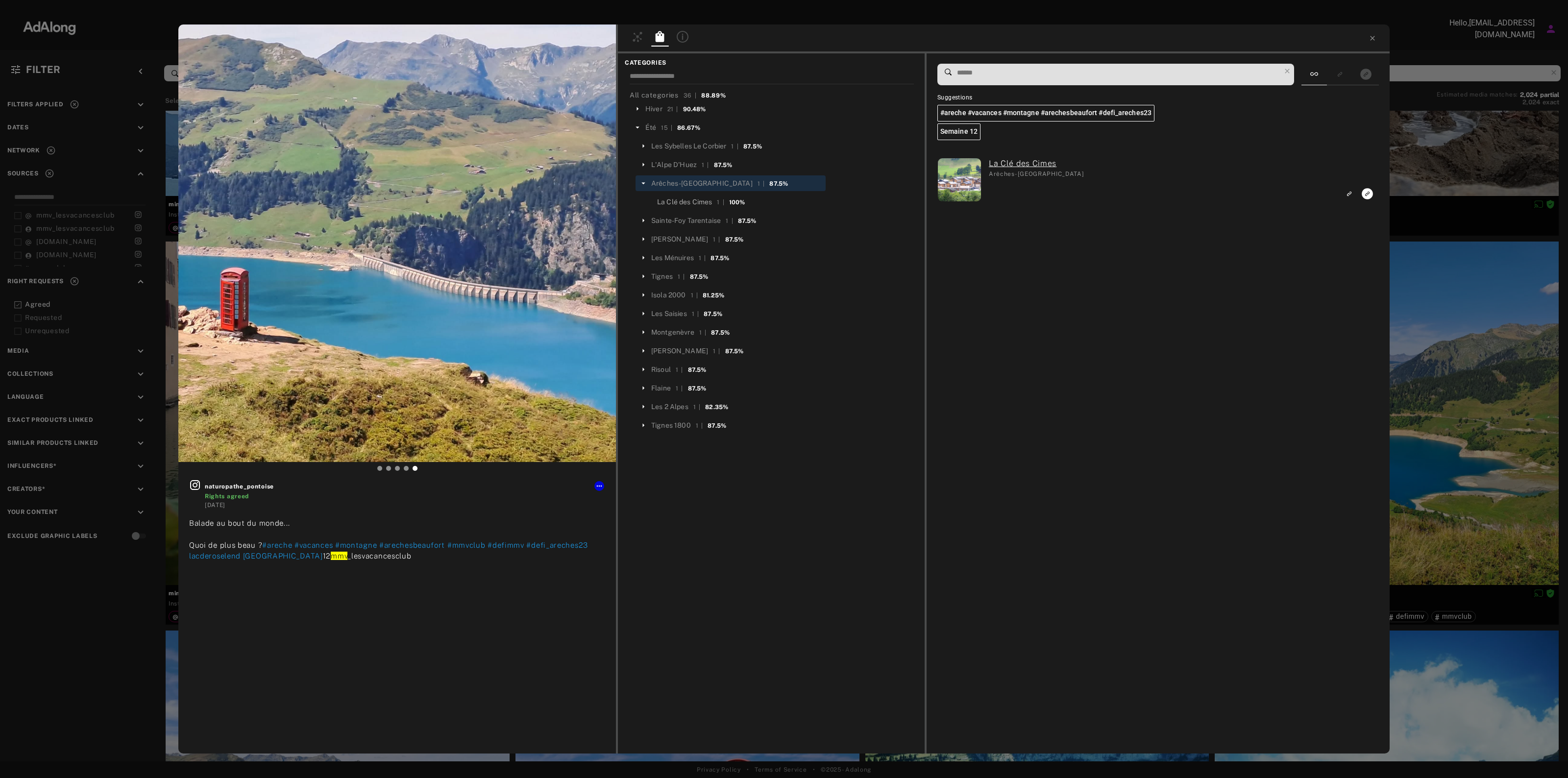
click at [690, 197] on div "La Clé des Cimes" at bounding box center [685, 202] width 55 height 10
click at [1368, 192] on rect "Link to exact product" at bounding box center [1367, 194] width 12 height 12
click at [1372, 38] on icon at bounding box center [1372, 38] width 4 height 4
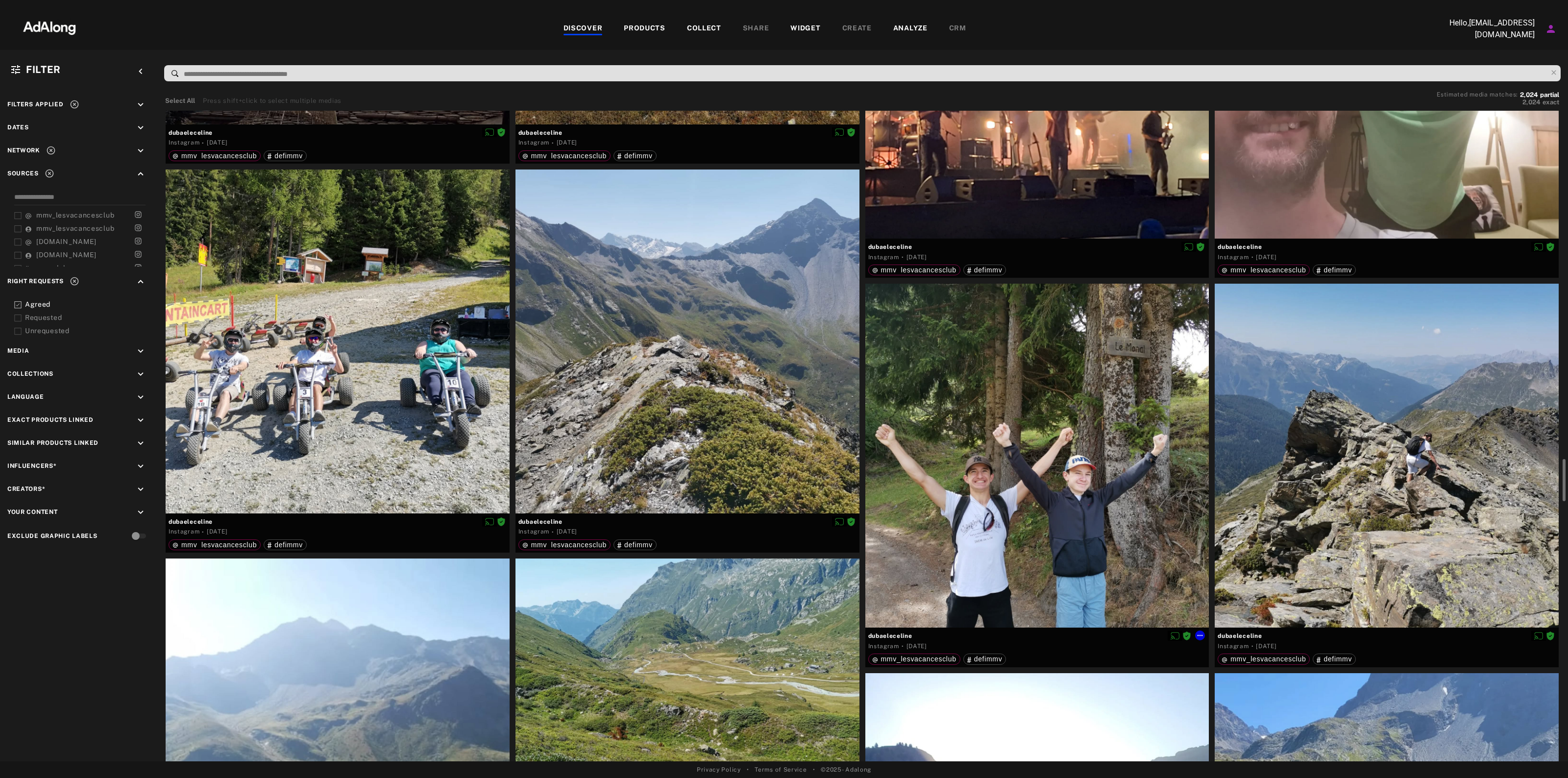
scroll to position [5452, 0]
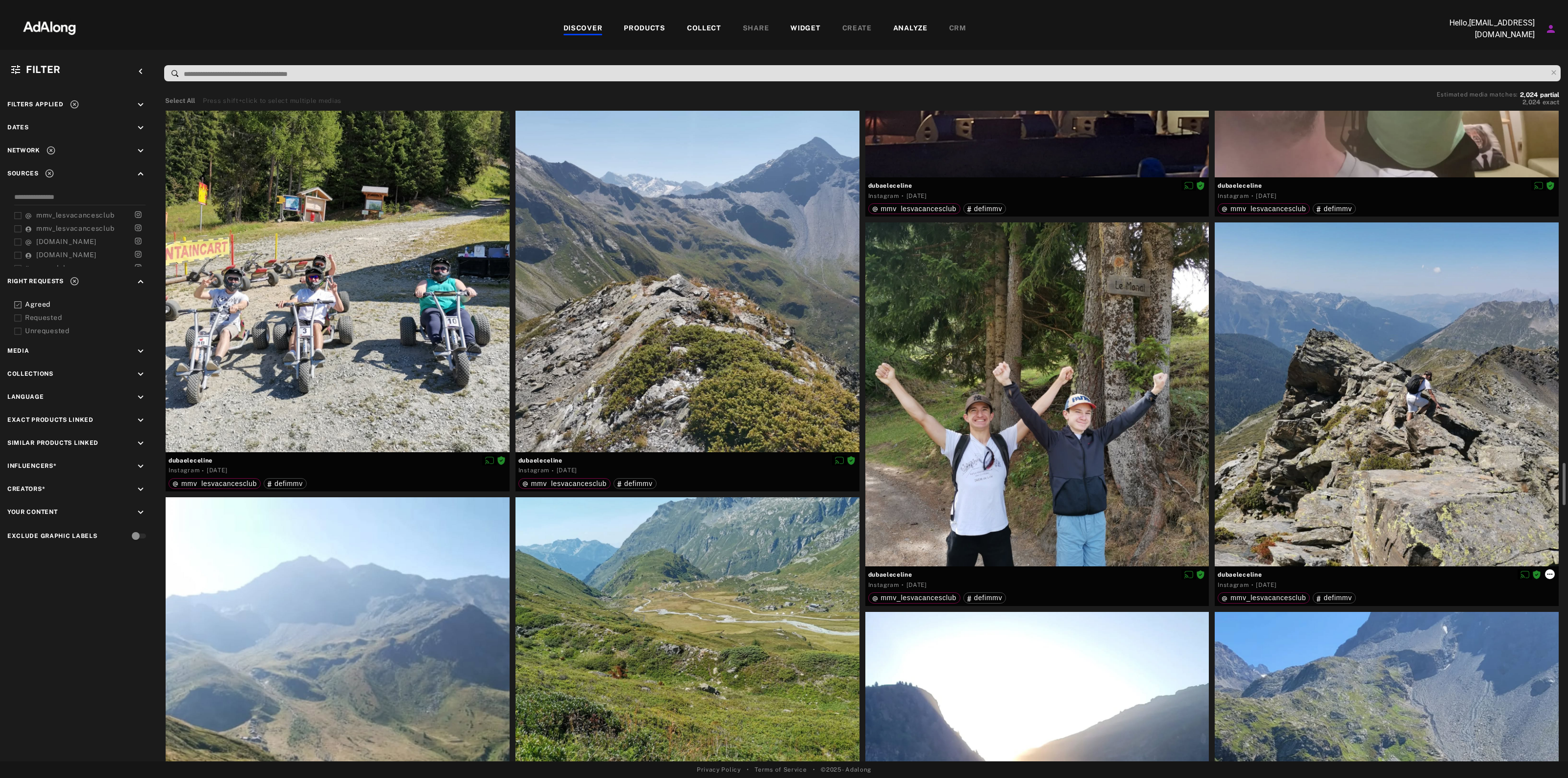
click at [1549, 572] on icon at bounding box center [1550, 574] width 8 height 8
click at [1530, 628] on span "Link products" at bounding box center [1522, 631] width 37 height 7
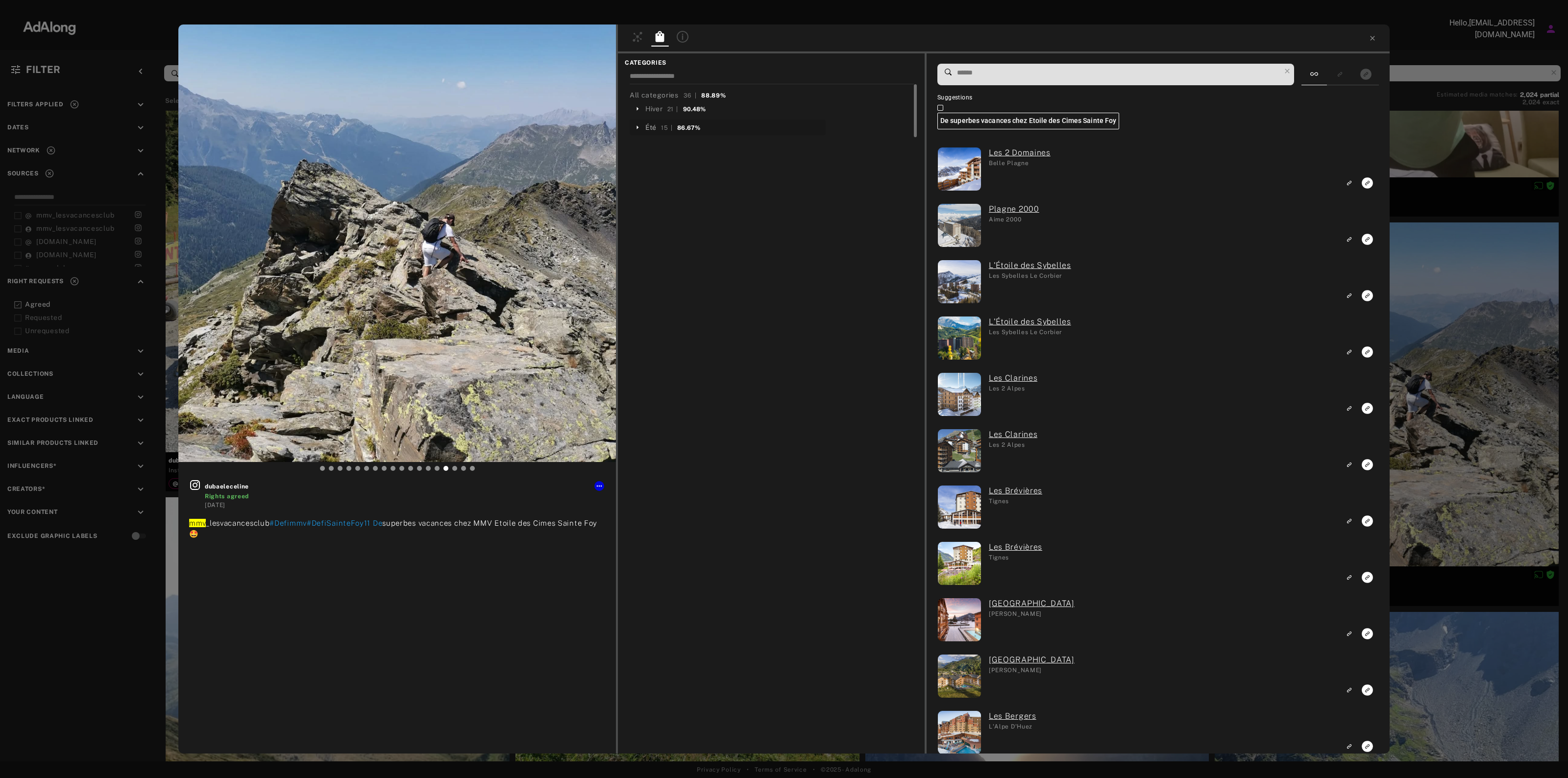
click at [653, 124] on div "Été" at bounding box center [651, 127] width 11 height 10
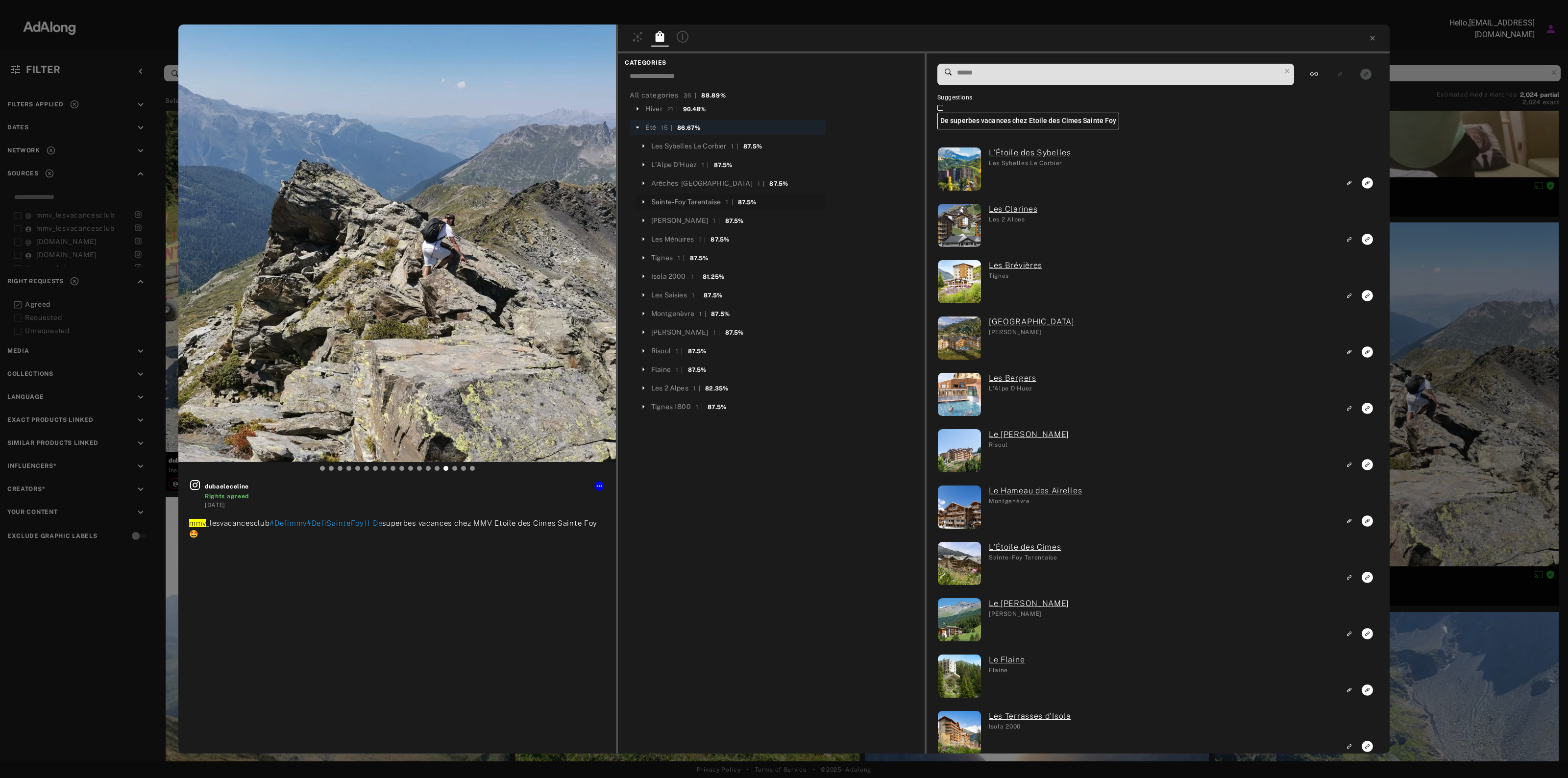
click at [689, 206] on div "Sainte-Foy Tarentaise" at bounding box center [686, 202] width 69 height 10
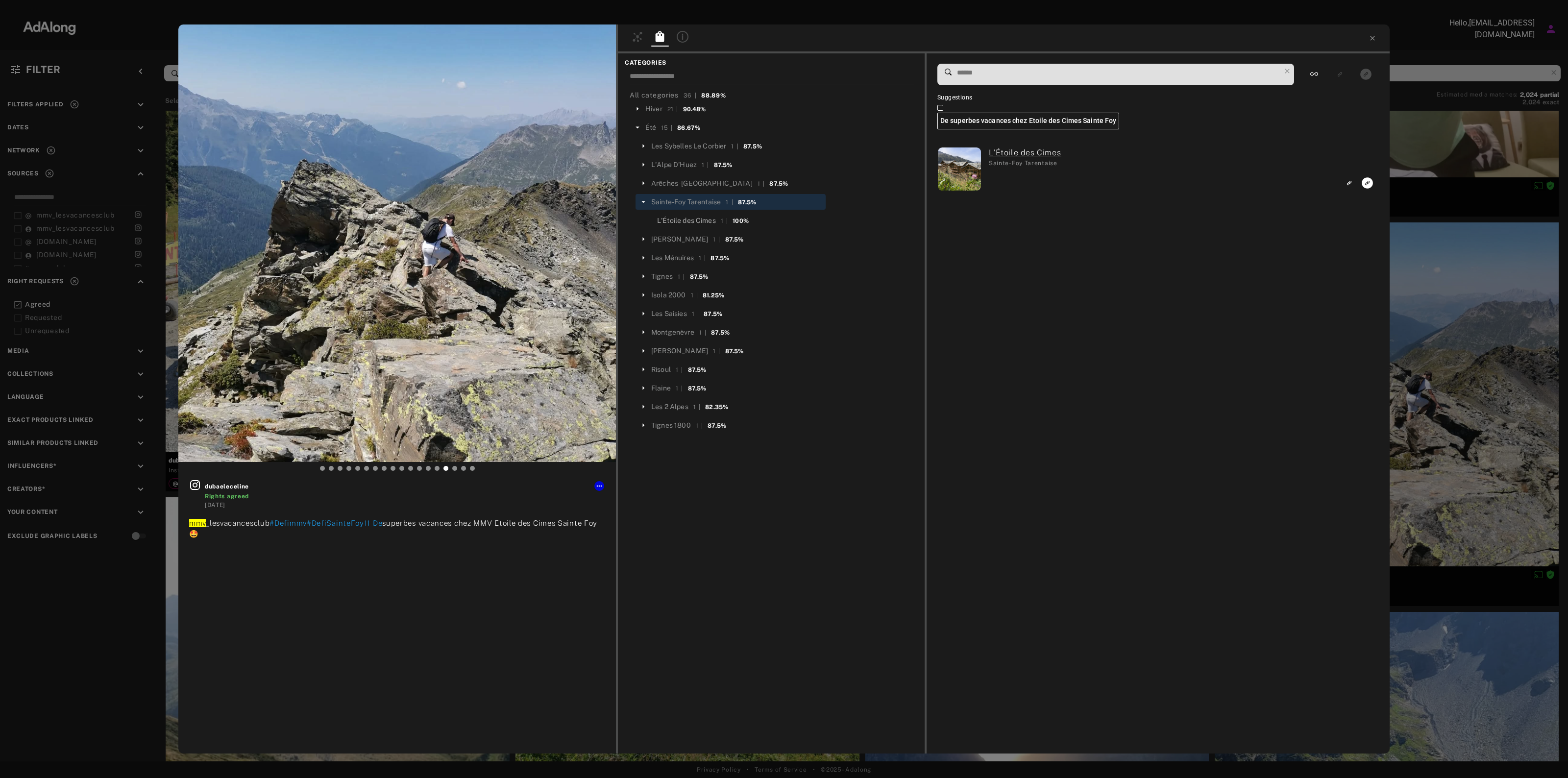
click at [710, 219] on div "L'Étoile des Cimes" at bounding box center [687, 220] width 59 height 10
click at [1363, 186] on icon "Link to exact product" at bounding box center [1367, 183] width 12 height 12
click at [635, 37] on icon at bounding box center [637, 37] width 12 height 12
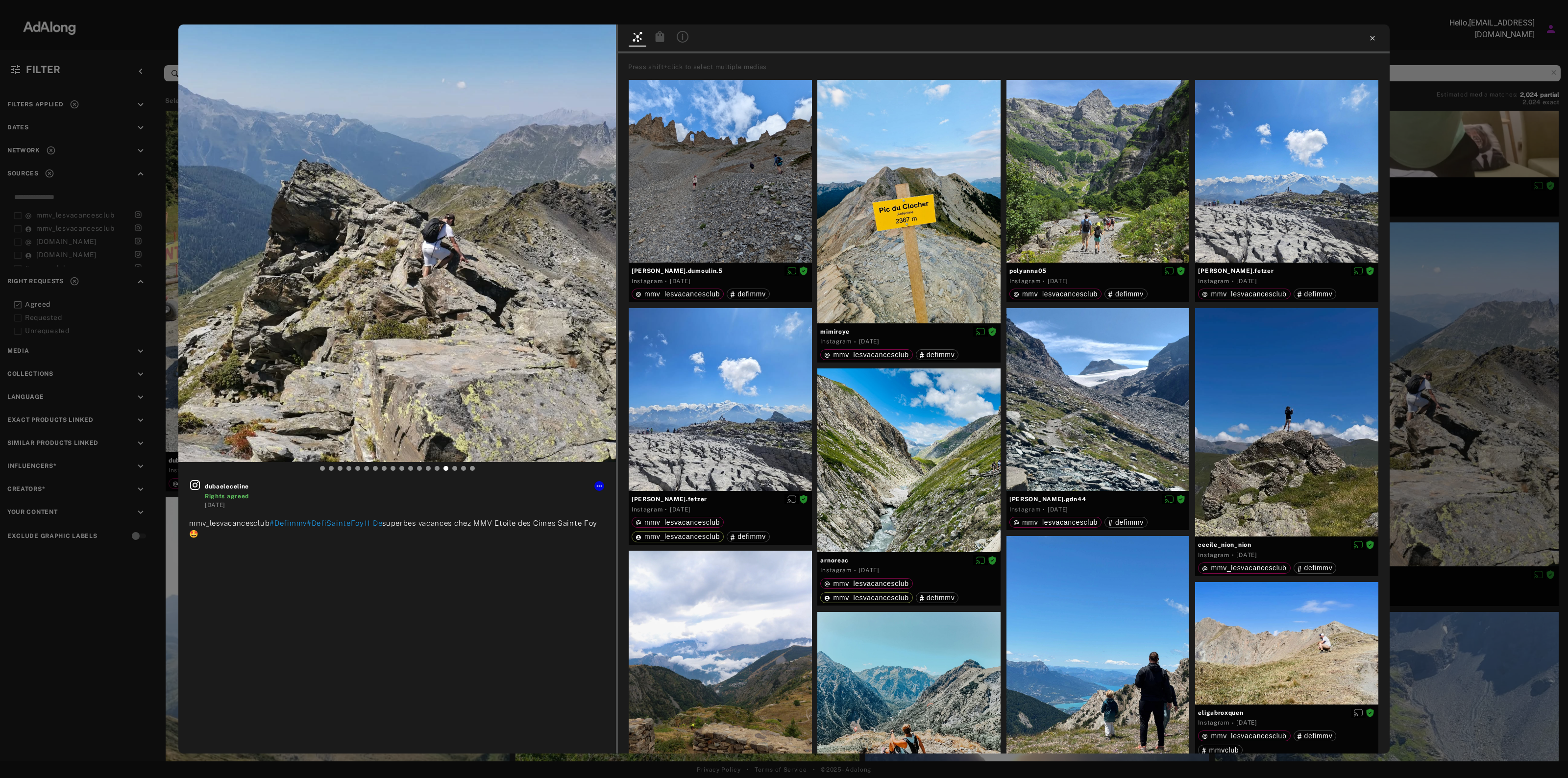
click at [1373, 39] on icon at bounding box center [1372, 38] width 8 height 8
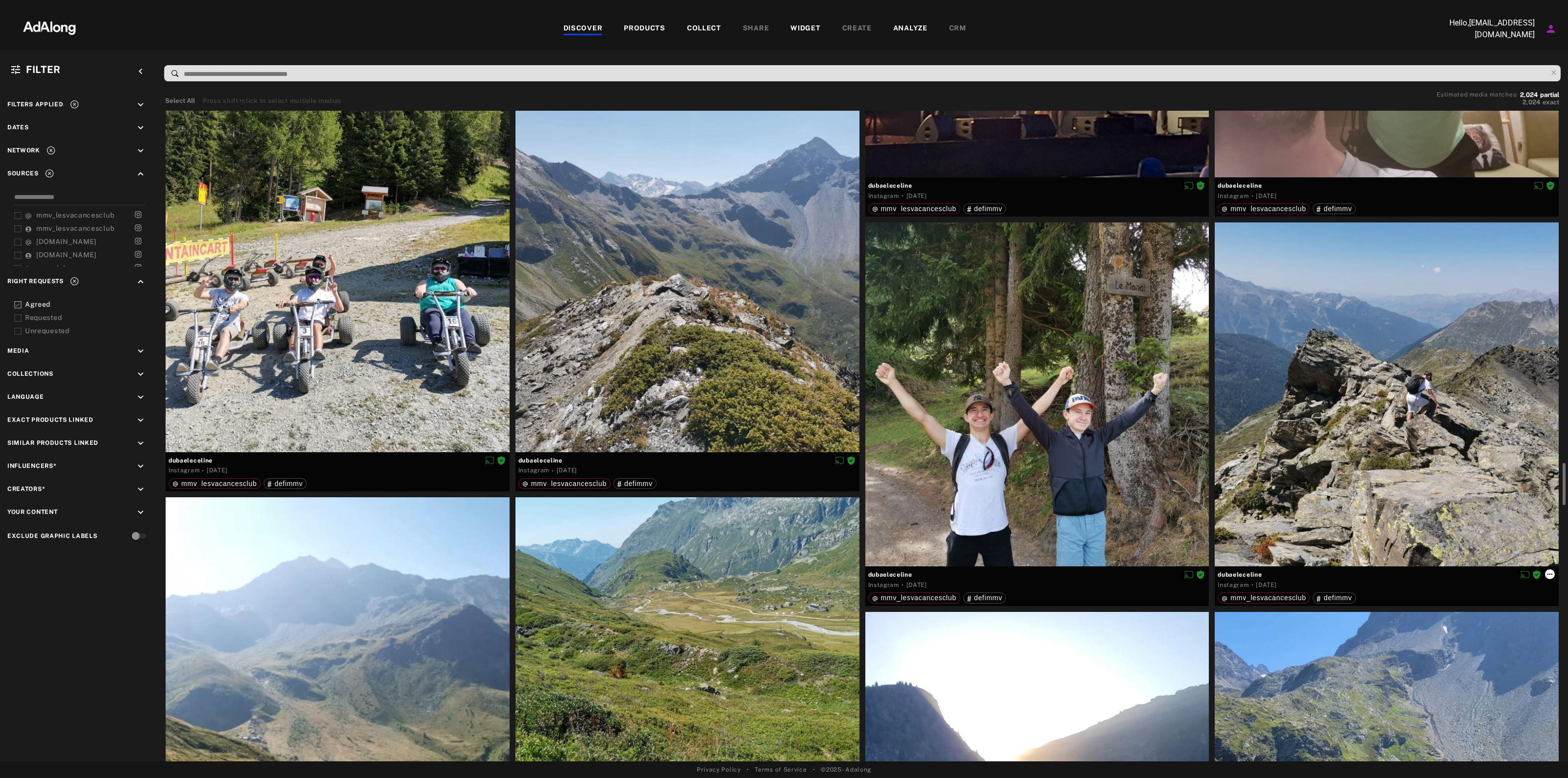
click at [1551, 572] on icon at bounding box center [1550, 574] width 8 height 8
click at [1529, 584] on li "Collect" at bounding box center [1528, 585] width 65 height 15
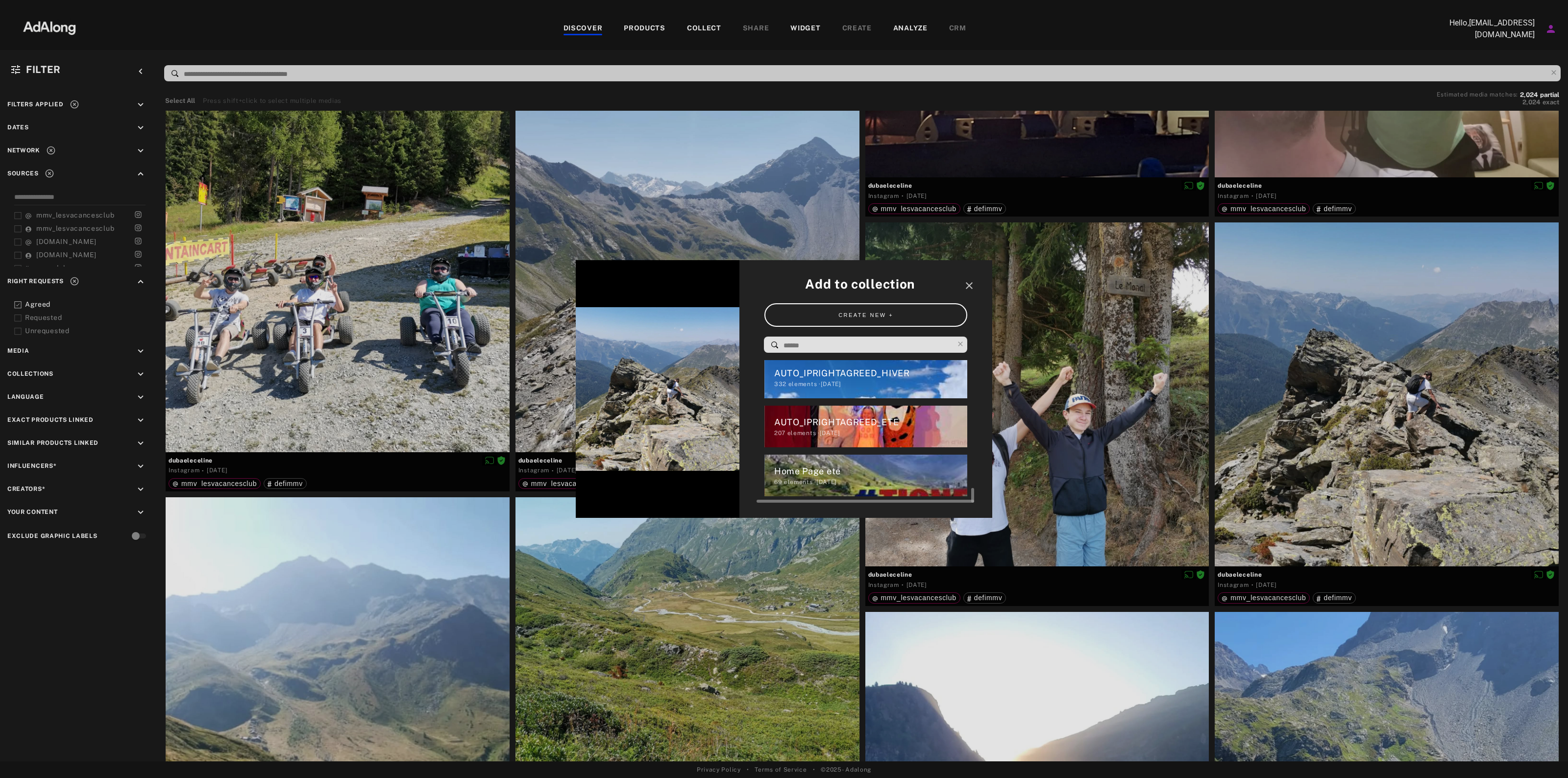
click at [873, 474] on div "Home Page ete" at bounding box center [871, 471] width 194 height 13
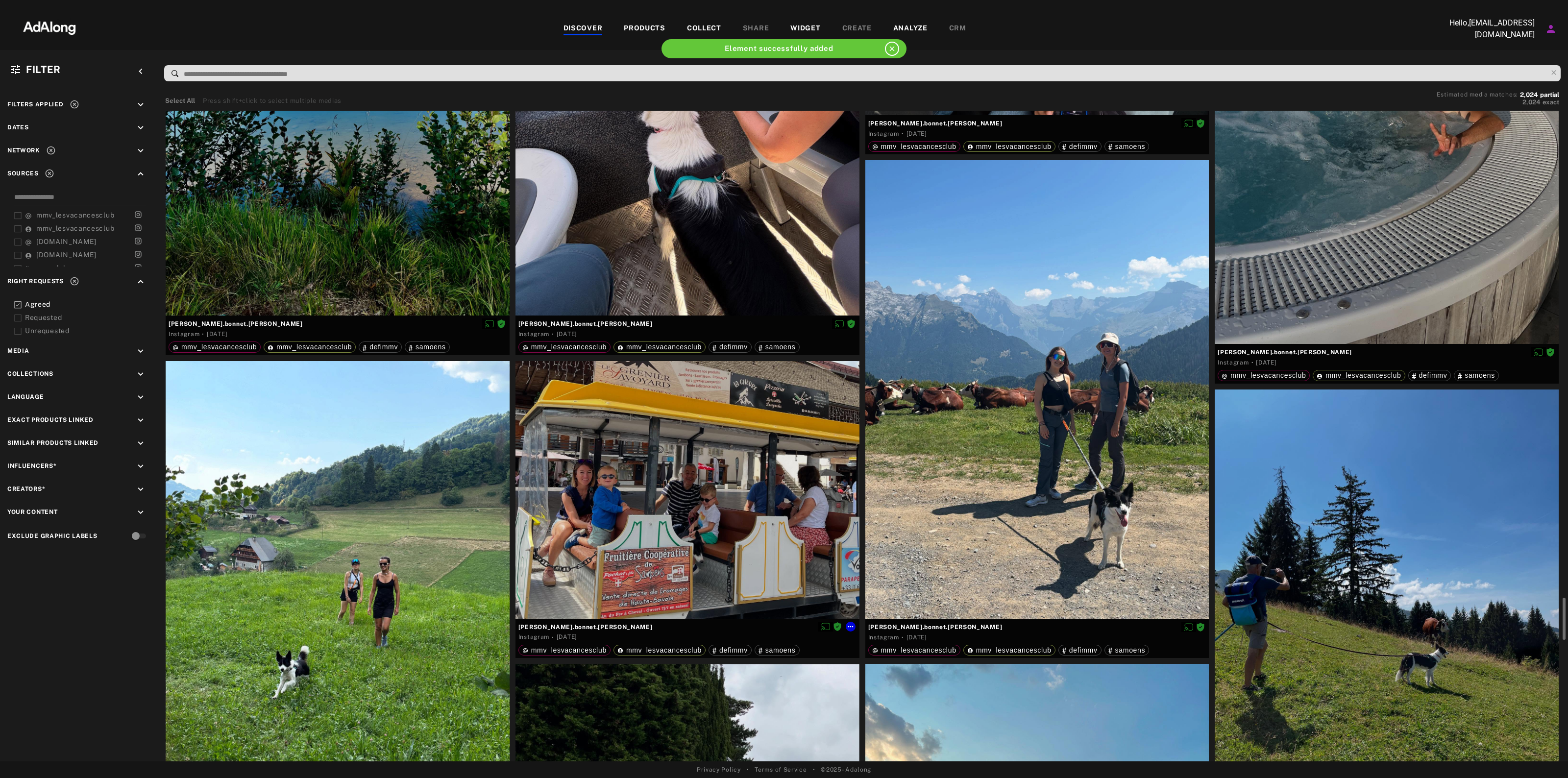
scroll to position [7596, 0]
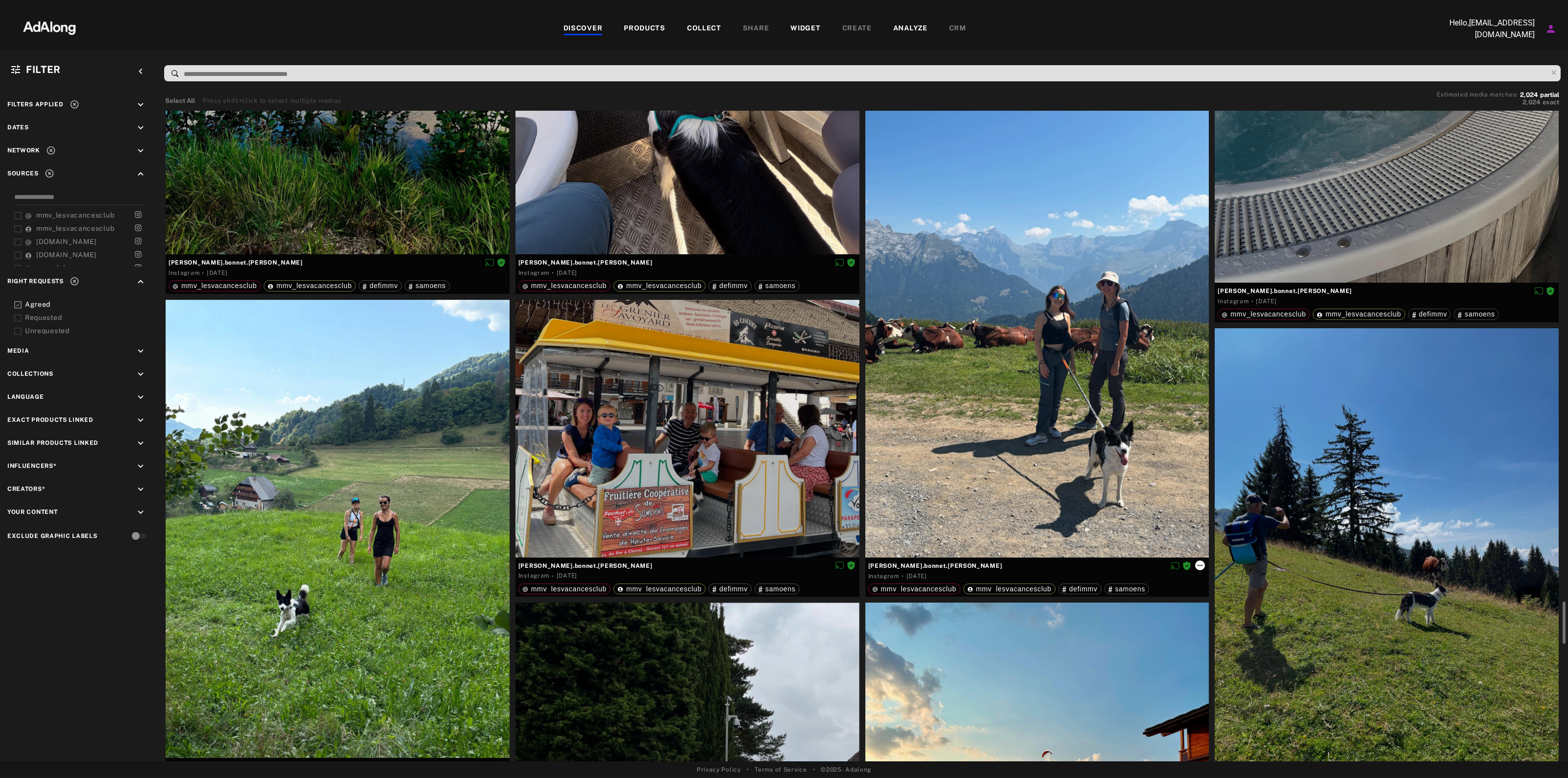
click at [1202, 562] on icon at bounding box center [1200, 566] width 8 height 8
click at [1308, 503] on div at bounding box center [784, 389] width 1568 height 778
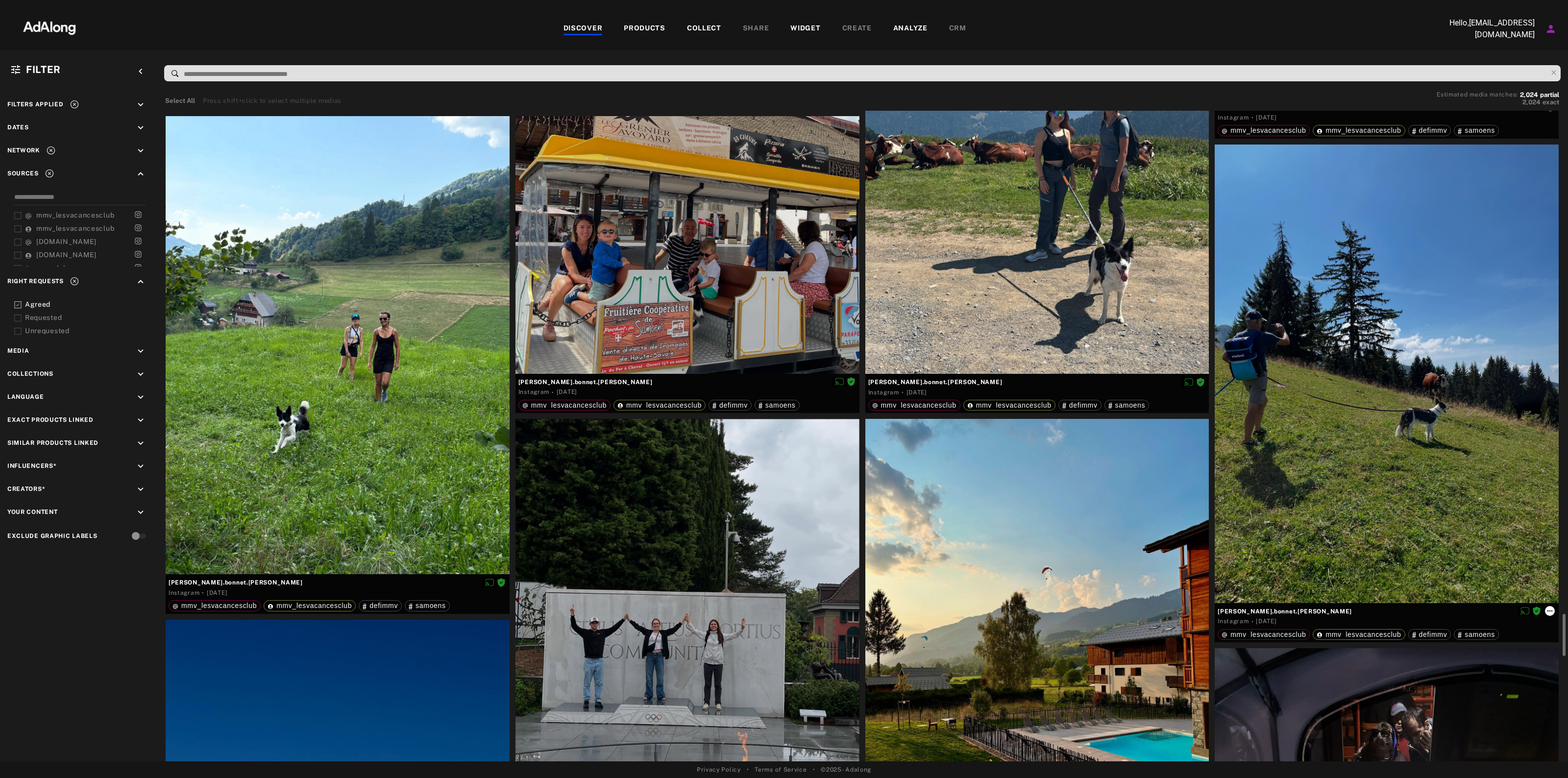
click at [1547, 608] on icon at bounding box center [1550, 611] width 8 height 8
click at [1497, 605] on div "[PERSON_NAME].bonnet.[PERSON_NAME]" at bounding box center [1386, 611] width 338 height 13
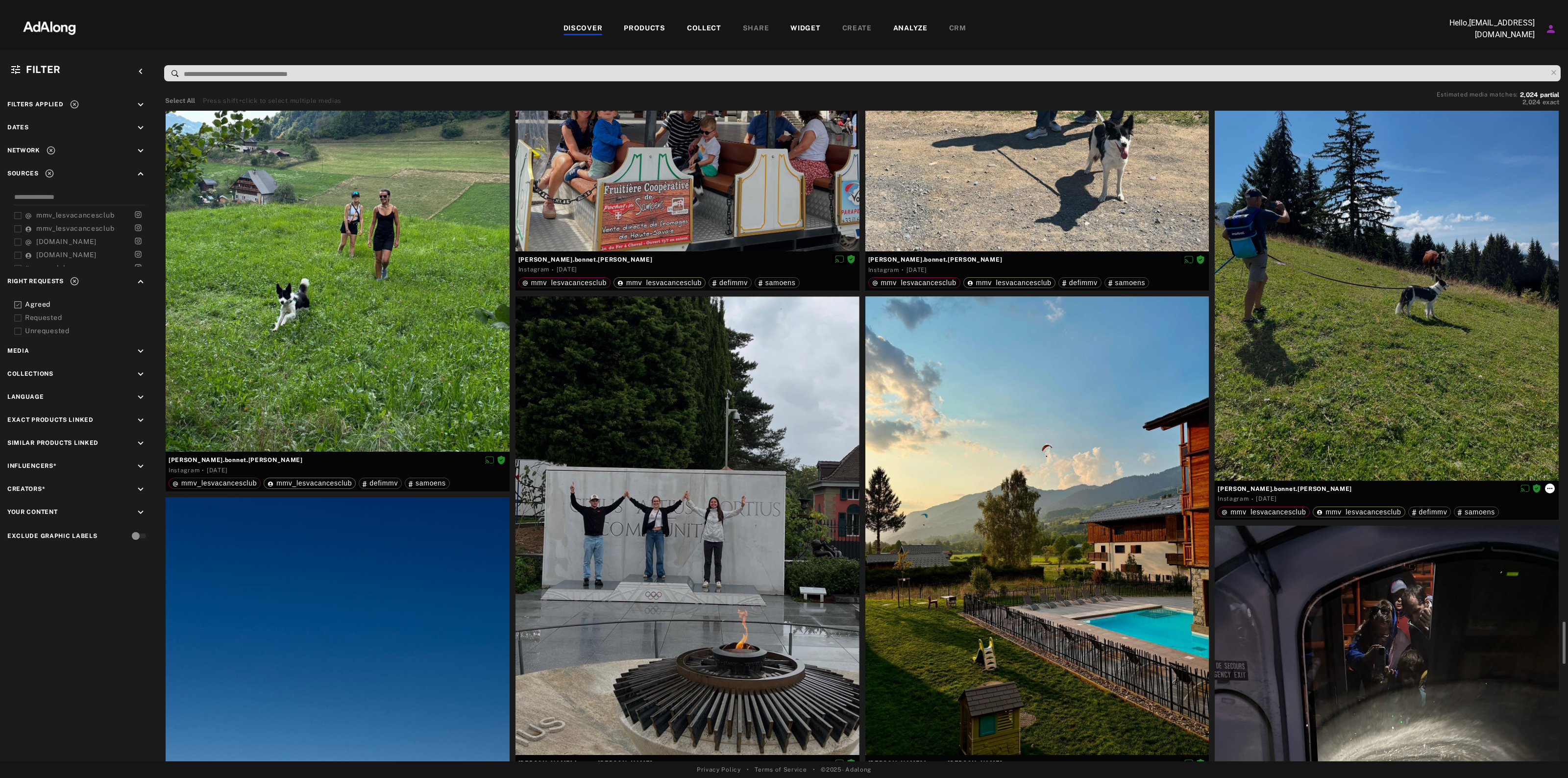
click at [1552, 488] on icon at bounding box center [1550, 488] width 8 height 8
click at [1534, 503] on li "Collect" at bounding box center [1528, 499] width 65 height 15
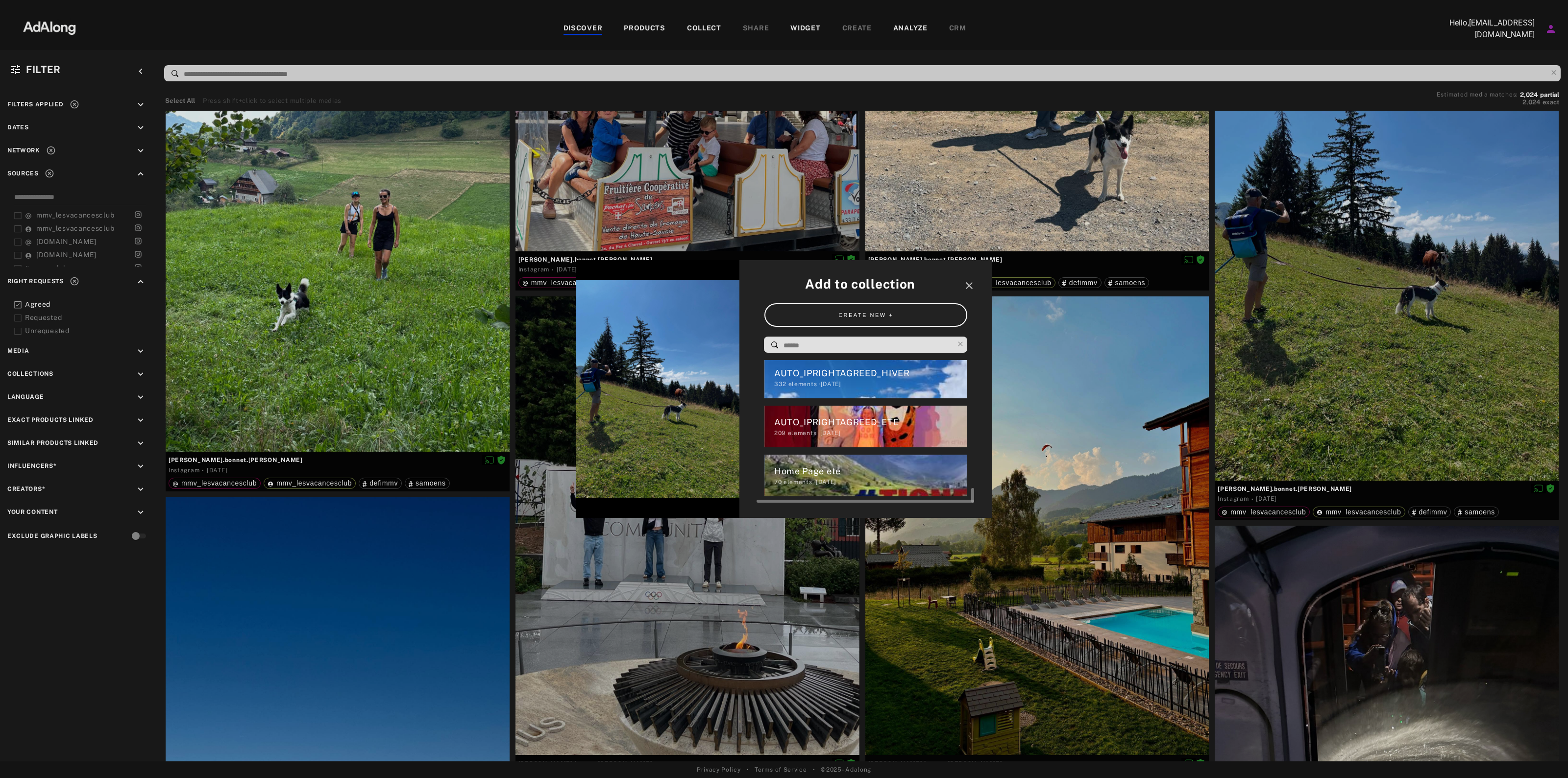
click at [888, 478] on div "70 elements · [DATE]" at bounding box center [871, 482] width 194 height 9
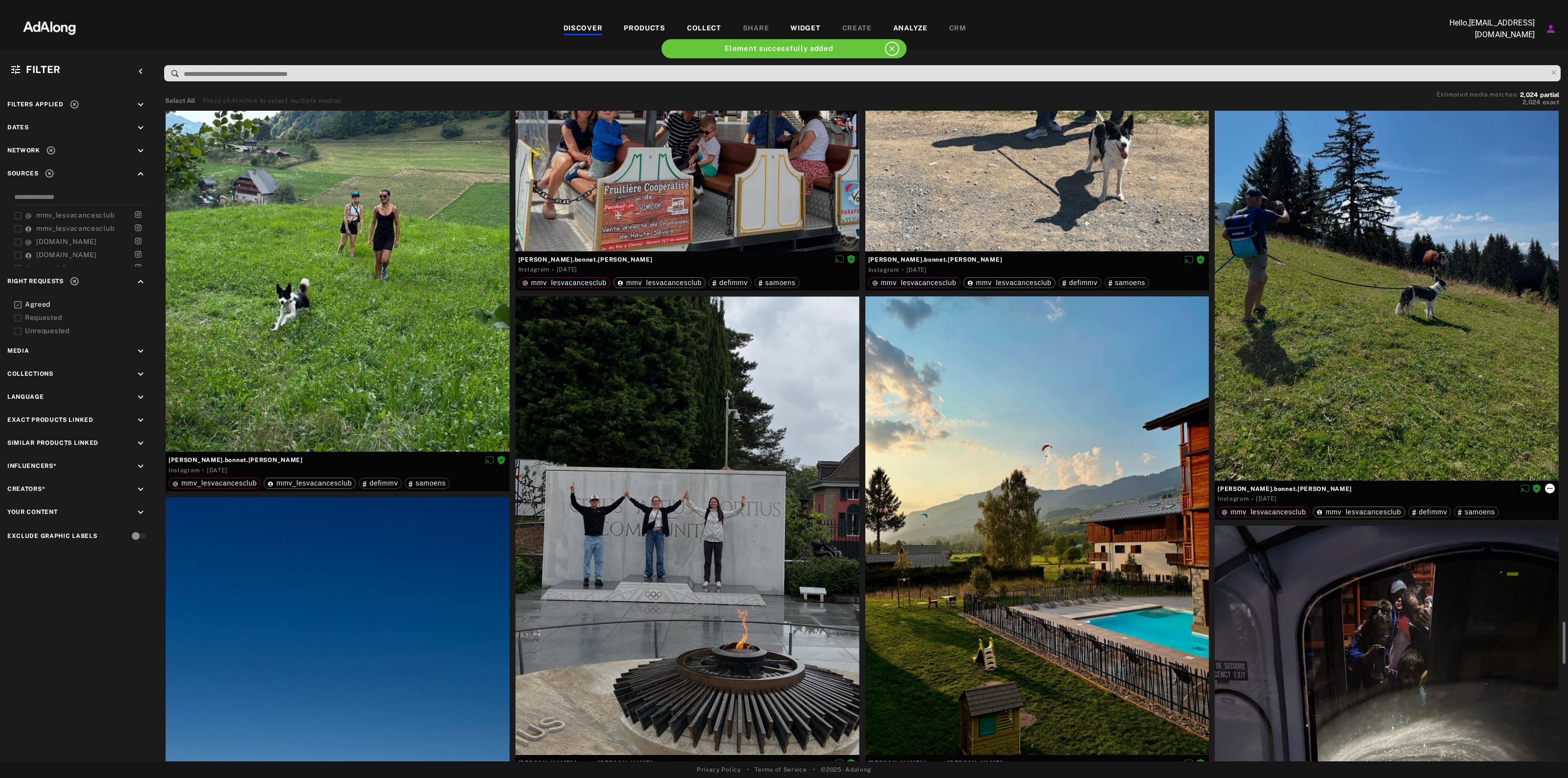
click at [1551, 488] on icon at bounding box center [1550, 488] width 8 height 8
click at [1527, 545] on span "Link products" at bounding box center [1522, 545] width 37 height 7
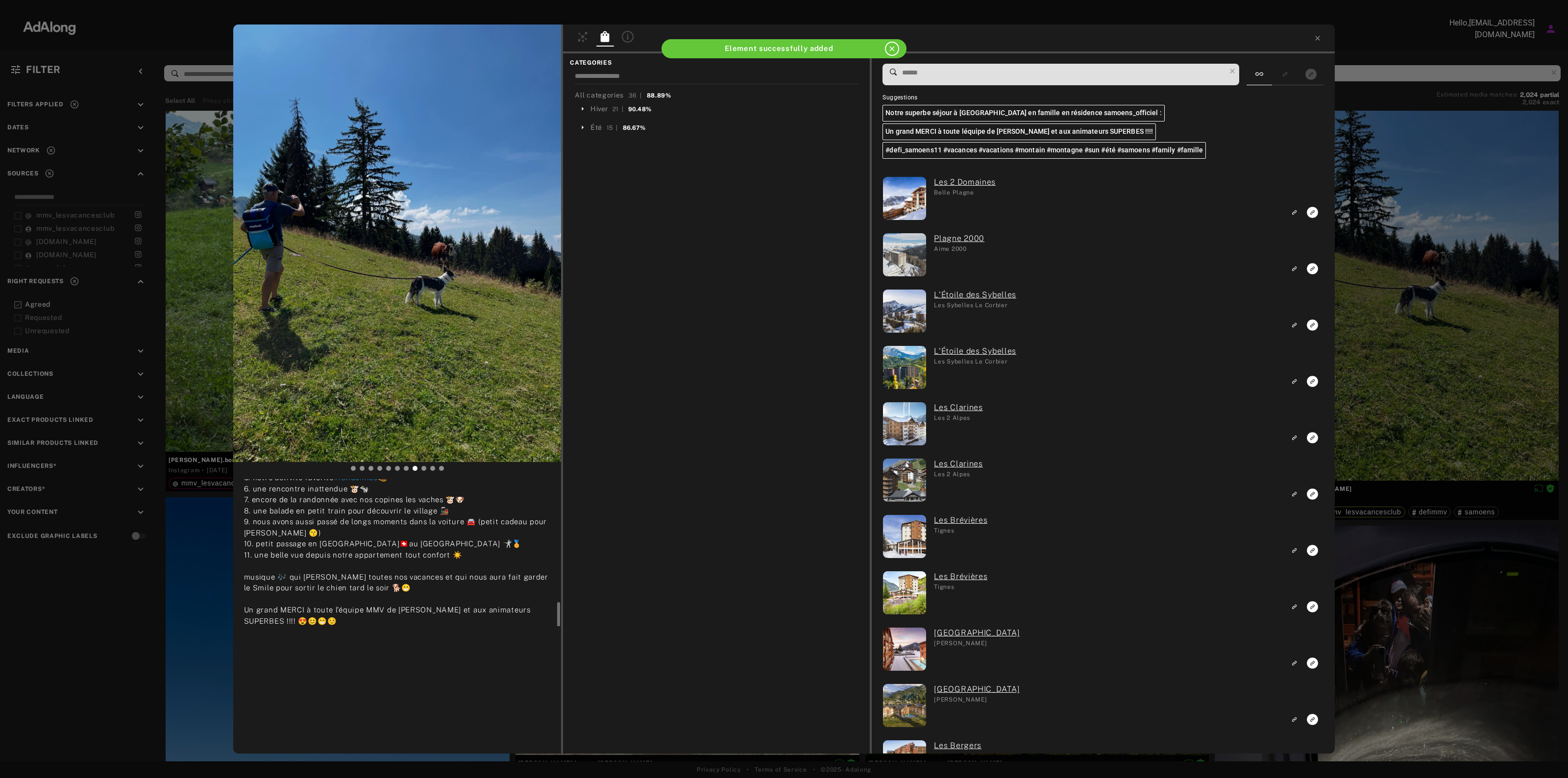
scroll to position [167, 0]
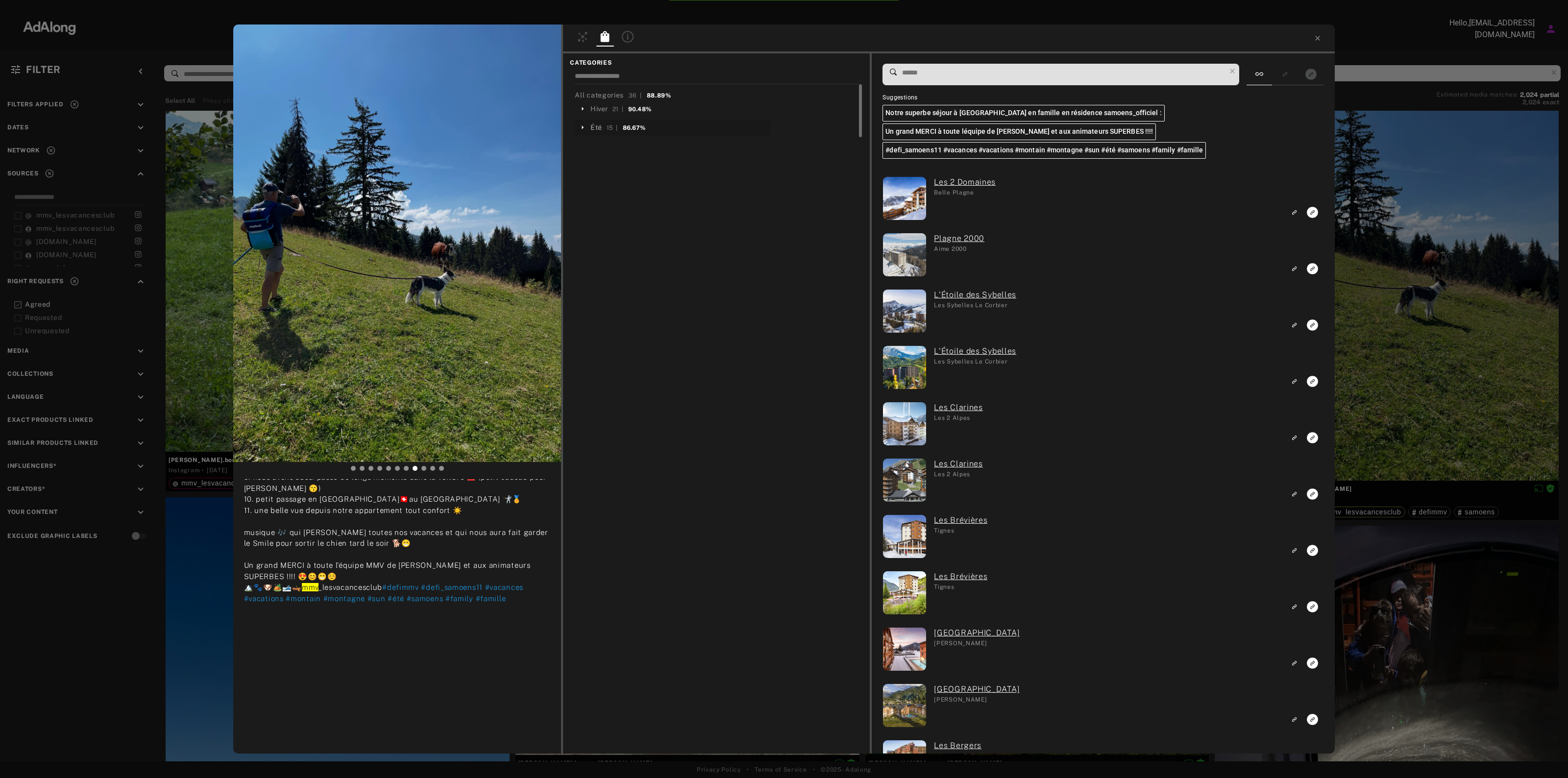
click at [599, 125] on div "Été" at bounding box center [596, 127] width 11 height 10
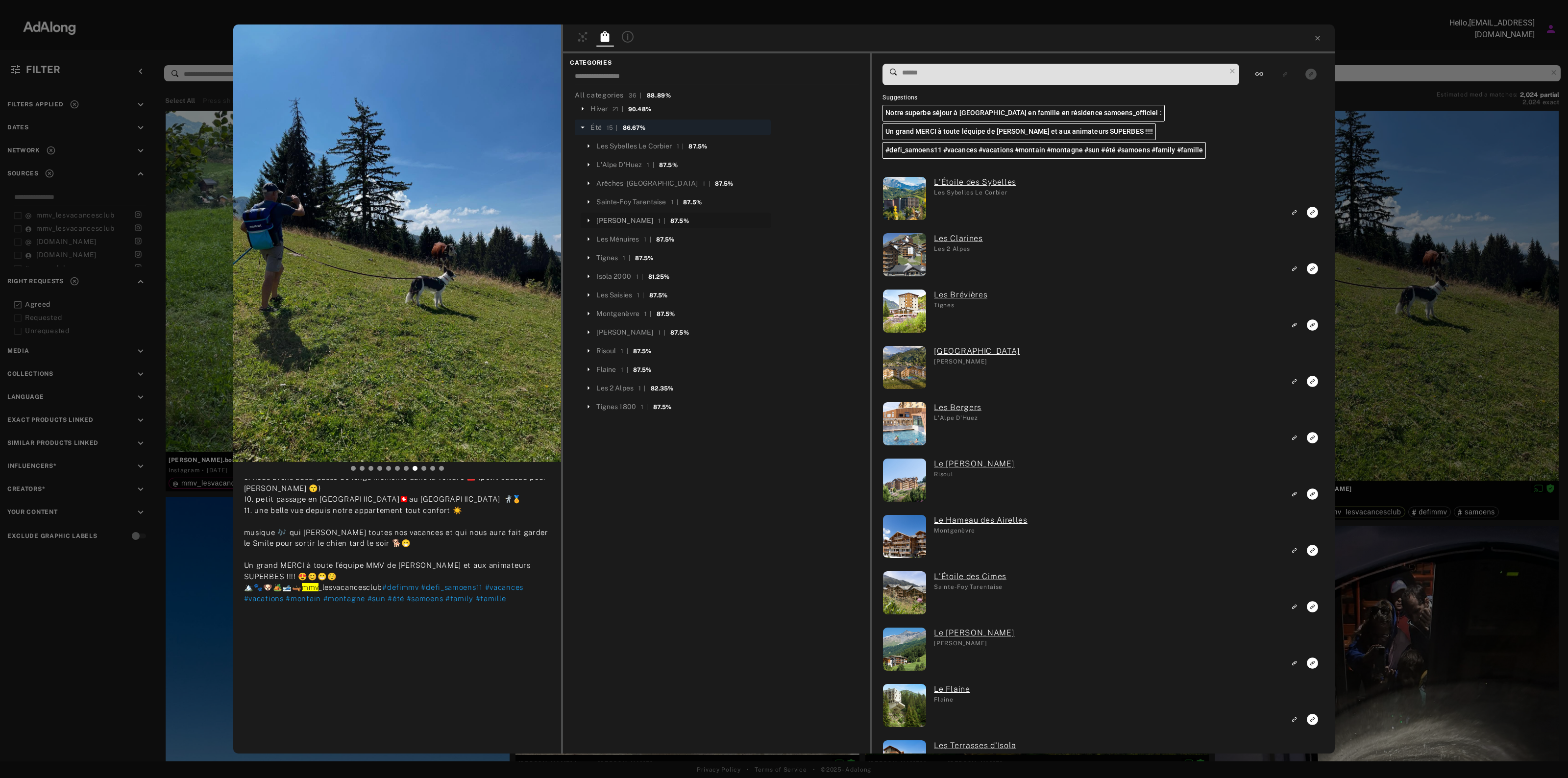
click at [617, 221] on div "[PERSON_NAME]" at bounding box center [625, 220] width 57 height 10
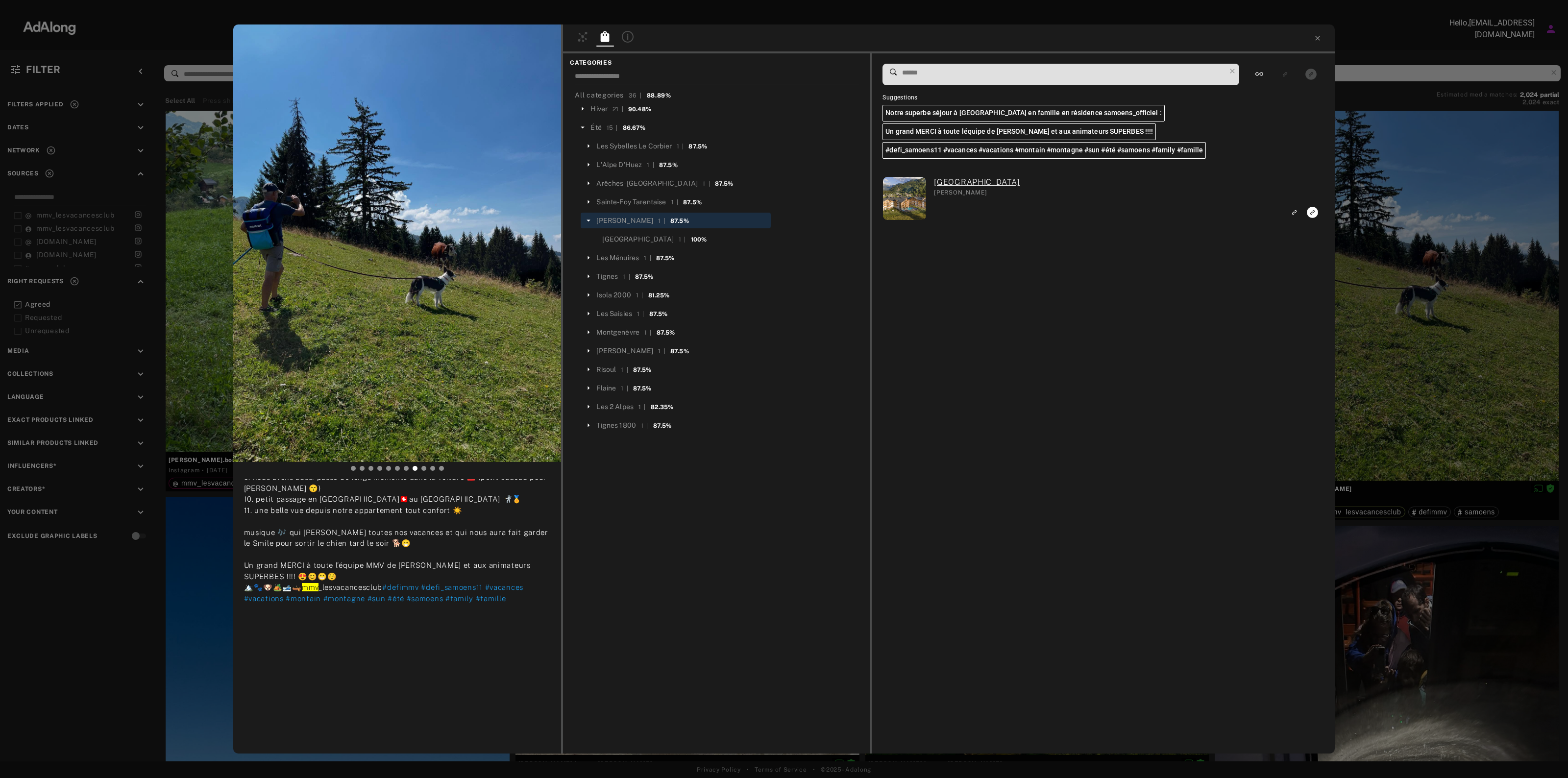
drag, startPoint x: 697, startPoint y: 237, endPoint x: 707, endPoint y: 237, distance: 10.0
click at [698, 237] on div "[GEOGRAPHIC_DATA] 1 | 100%" at bounding box center [684, 239] width 164 height 12
click at [637, 239] on div "[GEOGRAPHIC_DATA]" at bounding box center [638, 239] width 72 height 10
click at [1311, 212] on icon "Link to exact product" at bounding box center [1313, 212] width 12 height 12
click at [1318, 40] on icon at bounding box center [1317, 38] width 8 height 8
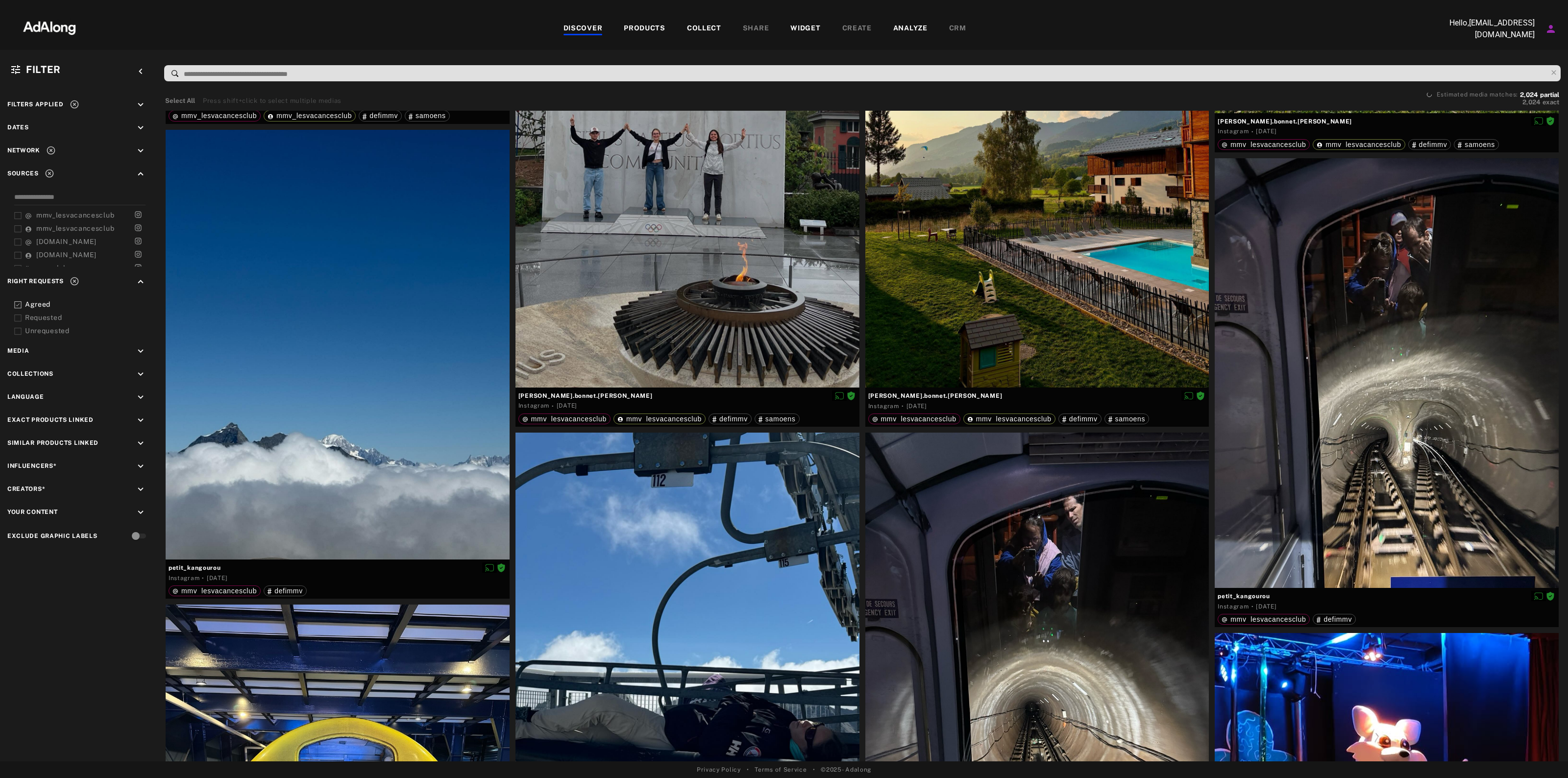
scroll to position [8699, 0]
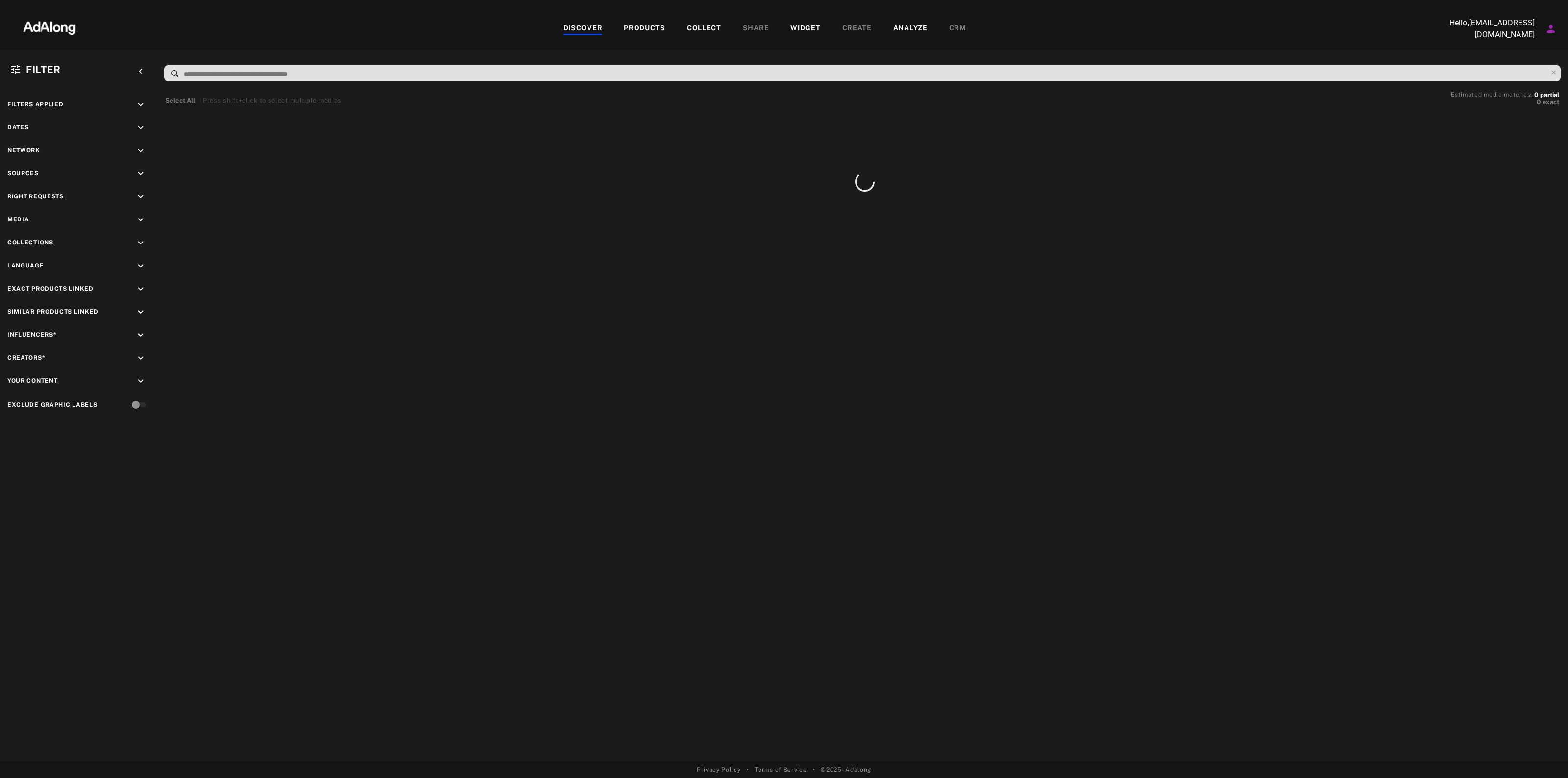
click at [779, 469] on div at bounding box center [864, 478] width 1404 height 567
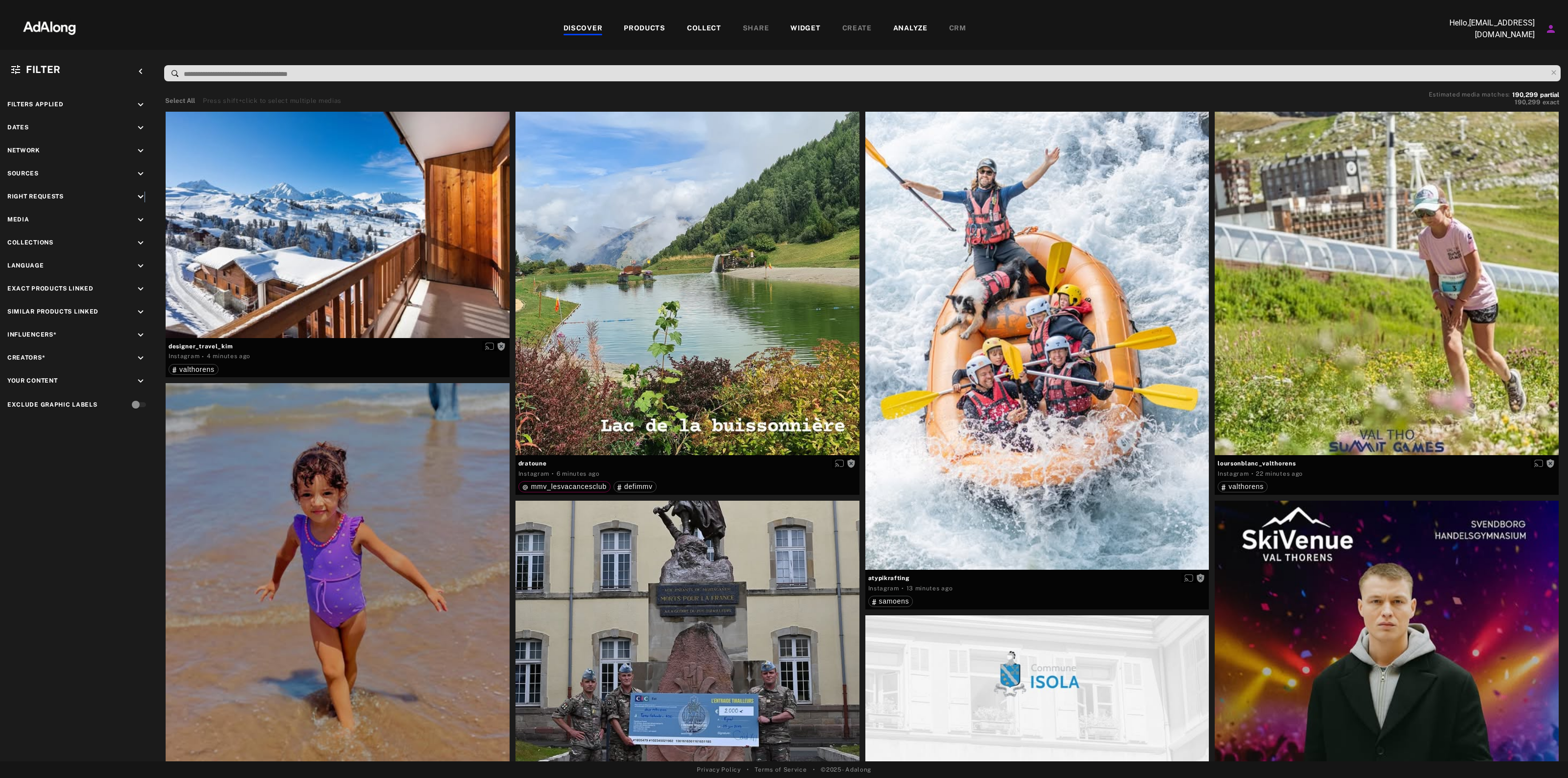
click at [144, 196] on icon "keyboard_arrow_down" at bounding box center [141, 197] width 11 height 11
click at [140, 268] on icon "keyboard_arrow_down" at bounding box center [141, 267] width 11 height 11
click at [150, 132] on div "Filters applied keyboard_arrow_down Dates keyboard_arrow_down Network keyboard_…" at bounding box center [79, 302] width 157 height 430
click at [142, 124] on icon "keyboard_arrow_down" at bounding box center [141, 128] width 11 height 11
click at [84, 168] on div "Custom" at bounding box center [74, 170] width 26 height 12
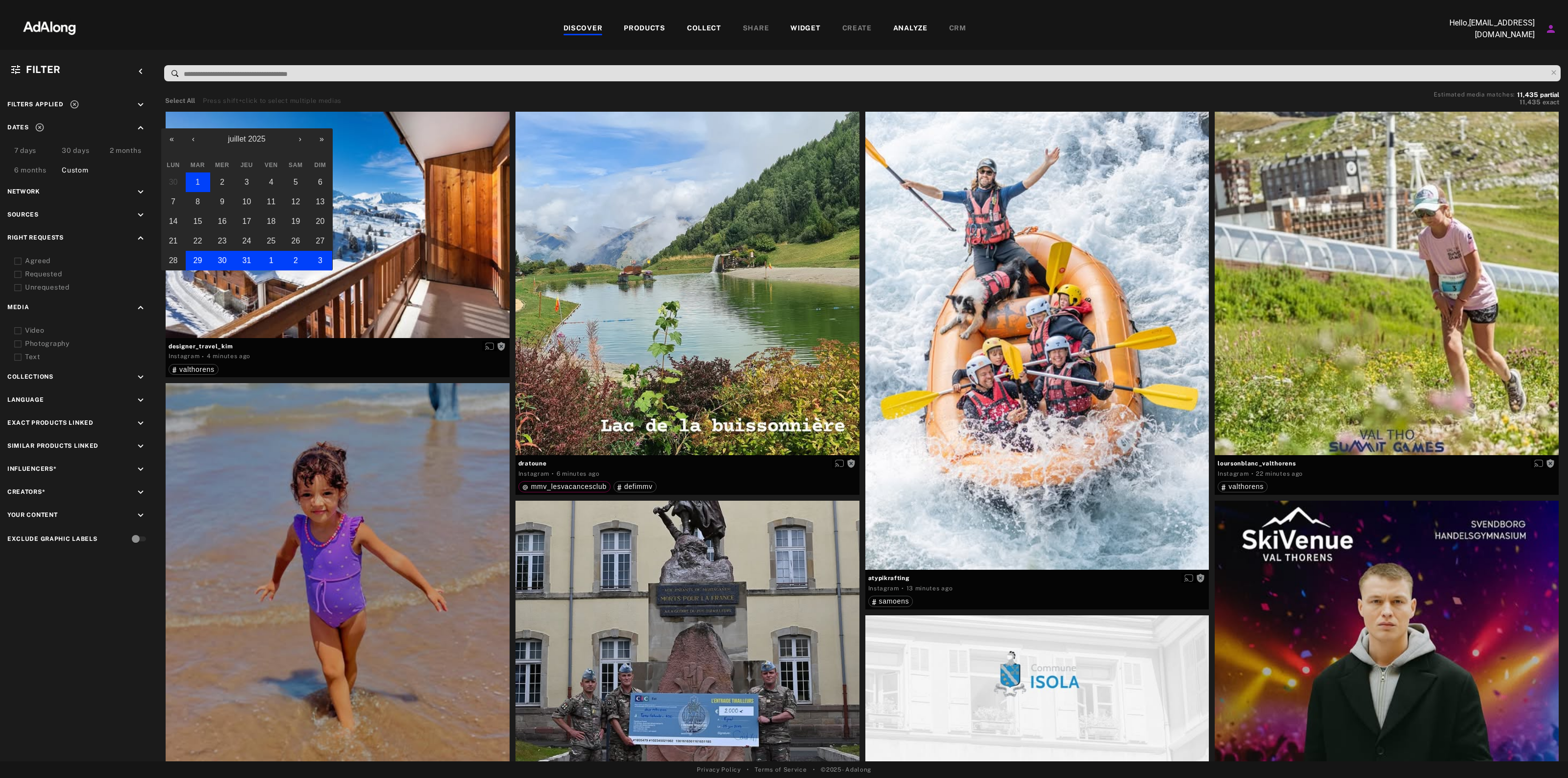
click at [198, 182] on abbr "1" at bounding box center [197, 182] width 4 height 9
click at [297, 139] on button "›" at bounding box center [300, 139] width 21 height 21
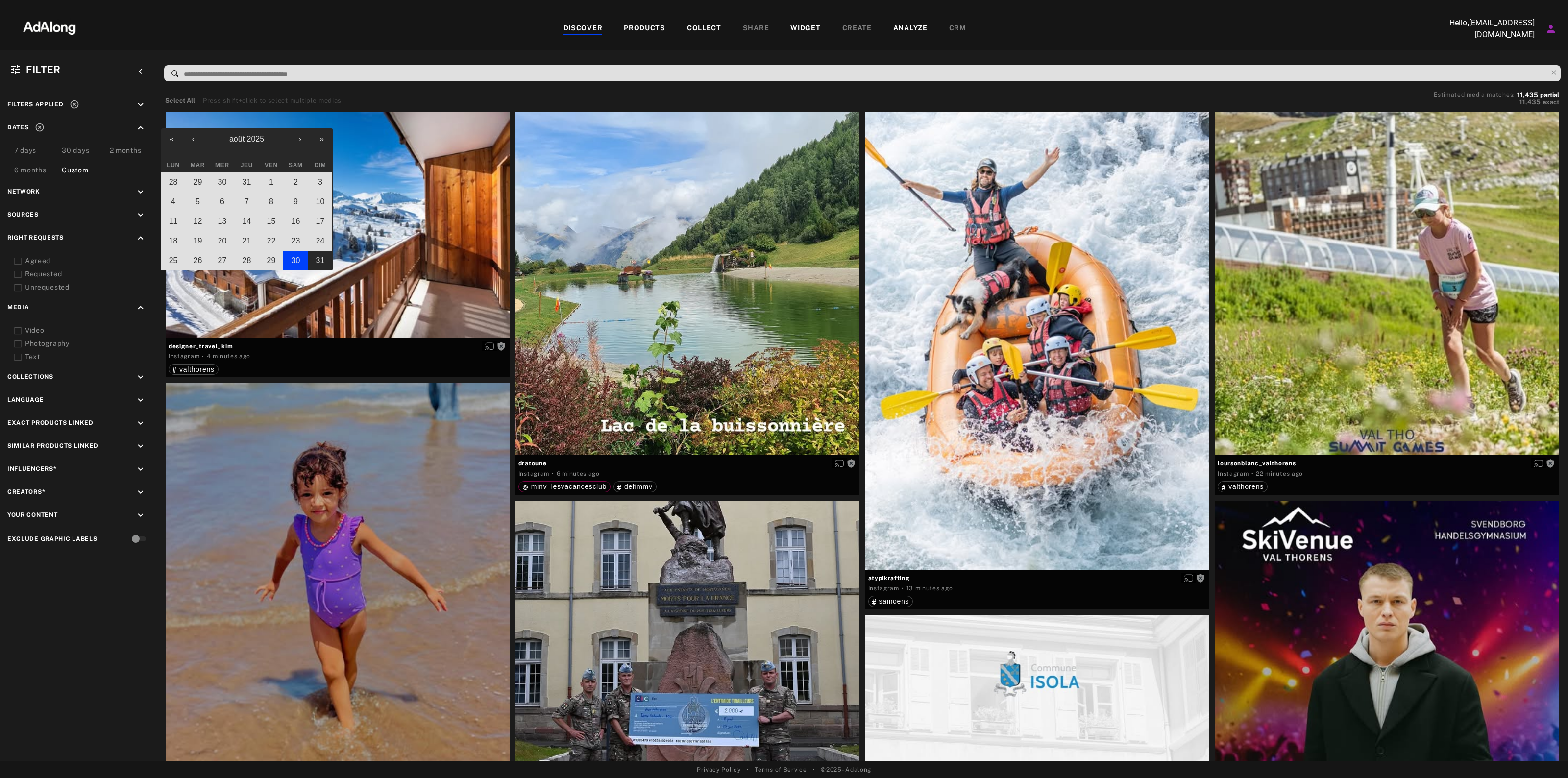
click at [295, 256] on abbr "30" at bounding box center [296, 261] width 9 height 9
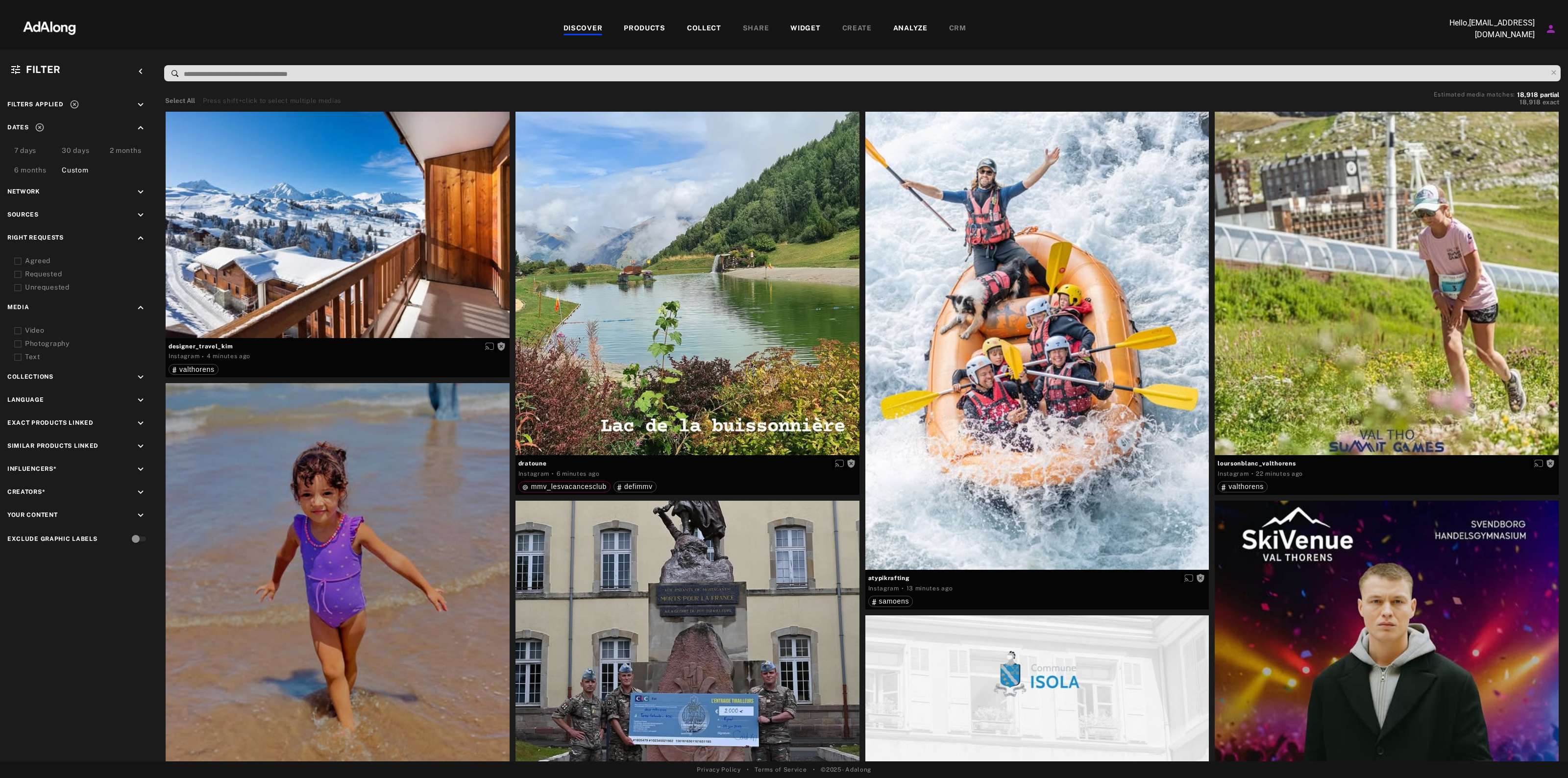
click at [145, 215] on icon "keyboard_arrow_down" at bounding box center [141, 216] width 11 height 11
click at [99, 255] on span "mmv_lesvacancesclub" at bounding box center [75, 256] width 78 height 8
